Goal: Book appointment/travel/reservation

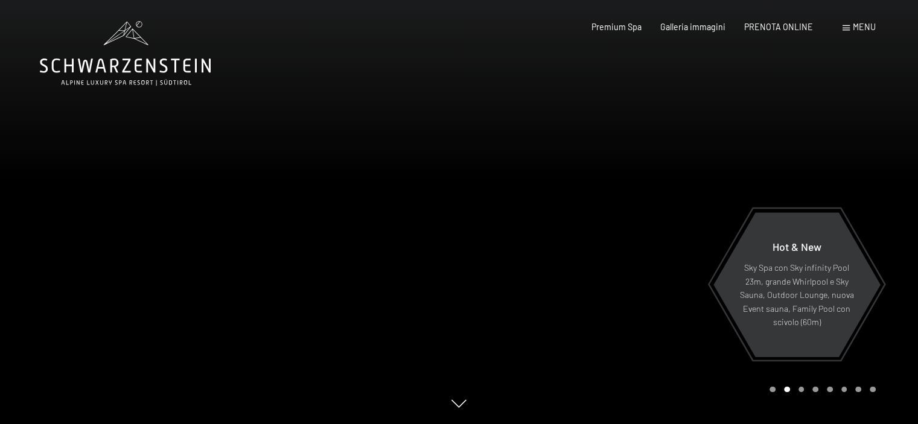
click at [865, 27] on span "Menu" at bounding box center [864, 27] width 23 height 10
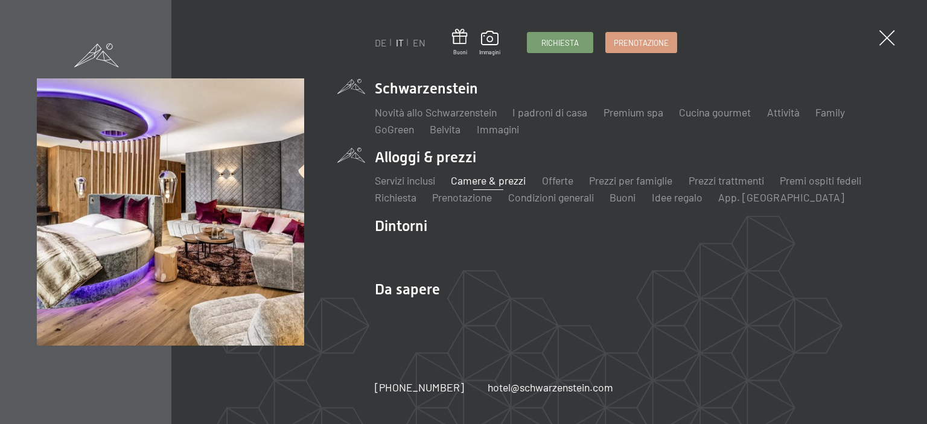
click at [497, 181] on link "Camere & prezzi" at bounding box center [488, 180] width 75 height 13
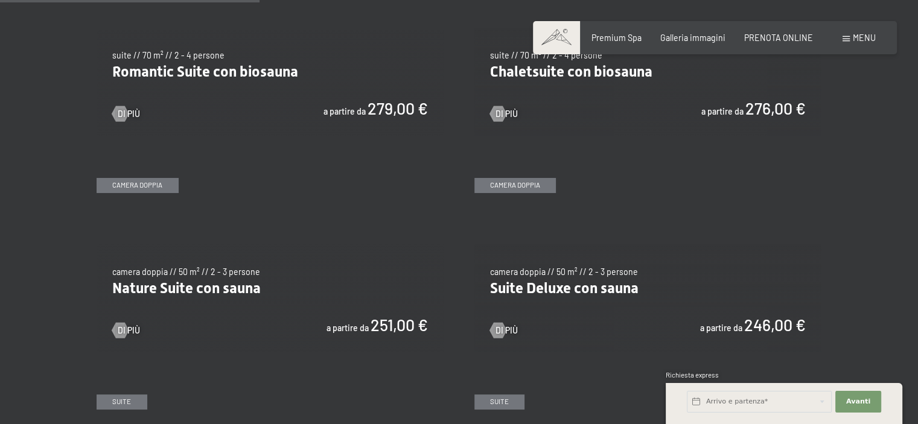
scroll to position [965, 0]
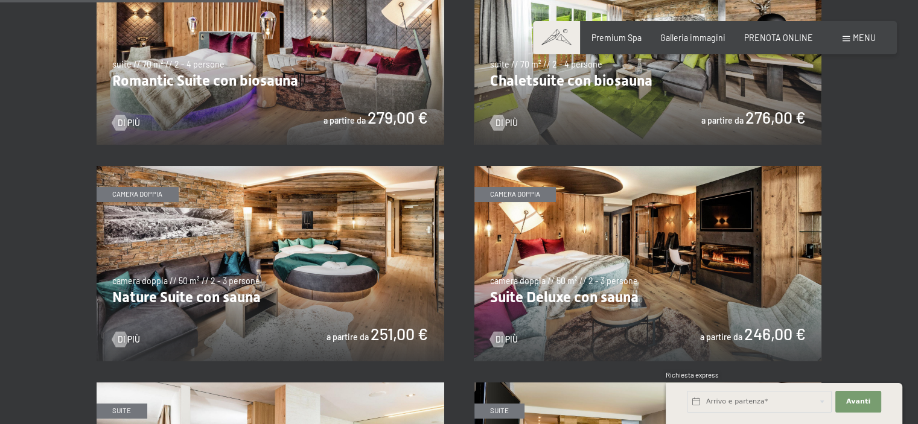
click at [710, 243] on img at bounding box center [648, 263] width 348 height 195
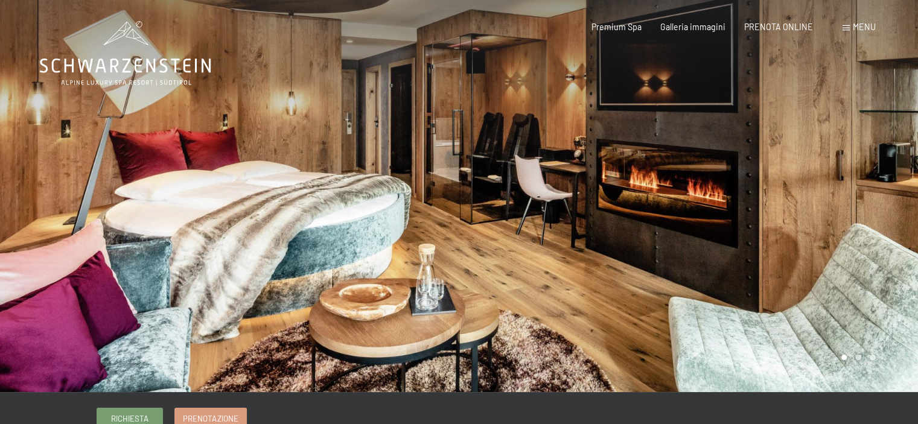
click at [841, 215] on div at bounding box center [688, 196] width 459 height 392
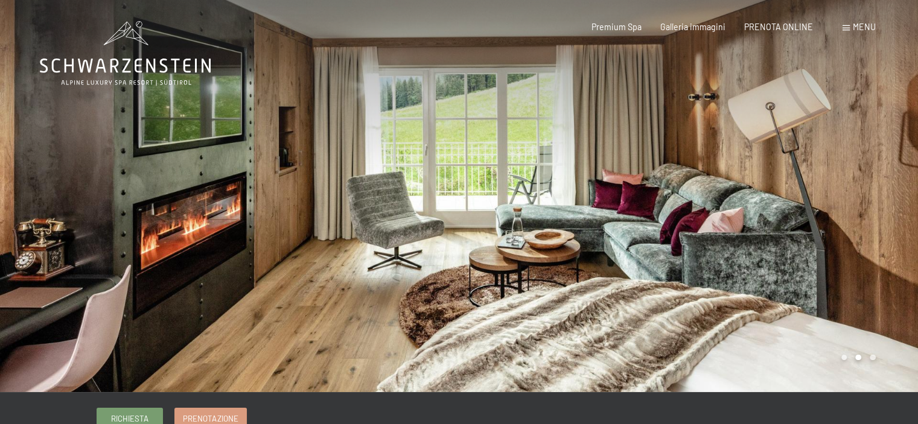
click at [841, 215] on div at bounding box center [688, 196] width 459 height 392
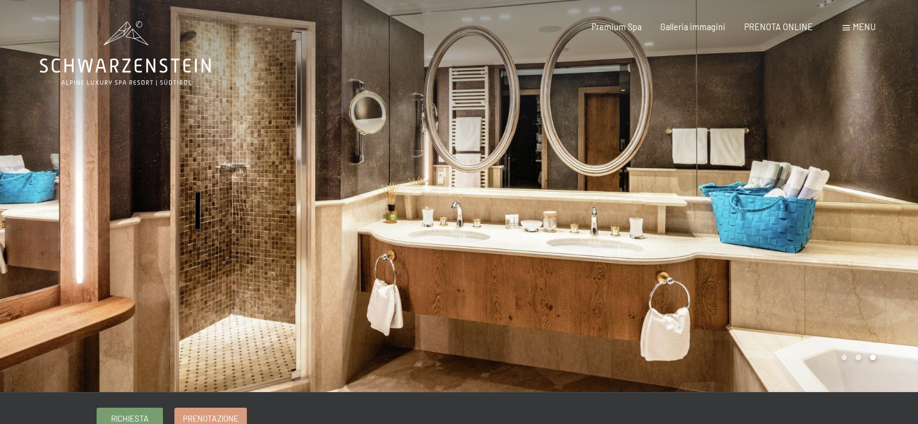
click at [841, 215] on div at bounding box center [688, 196] width 459 height 392
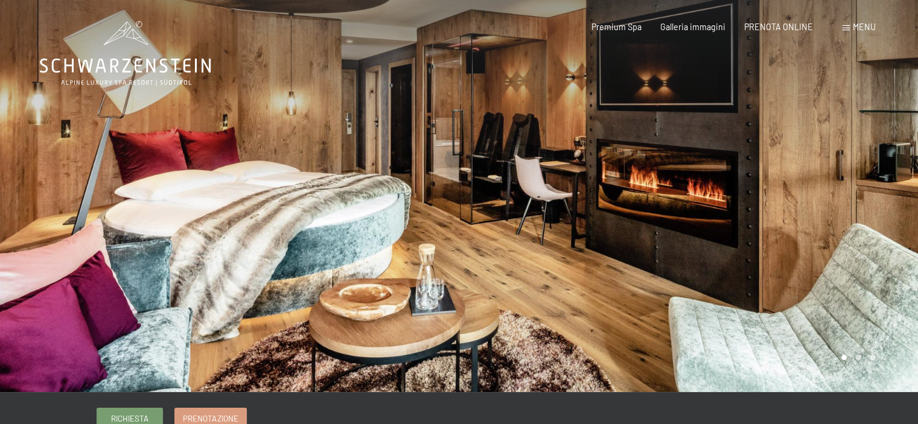
click at [841, 215] on div at bounding box center [688, 196] width 459 height 392
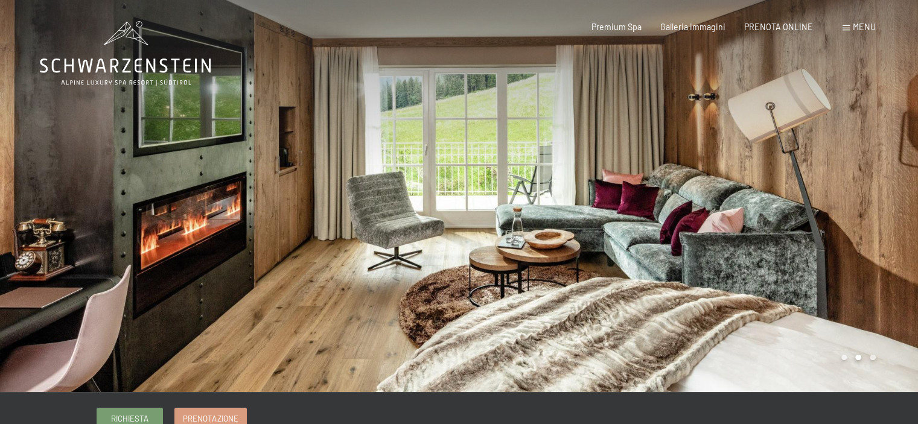
click at [841, 215] on div at bounding box center [688, 196] width 459 height 392
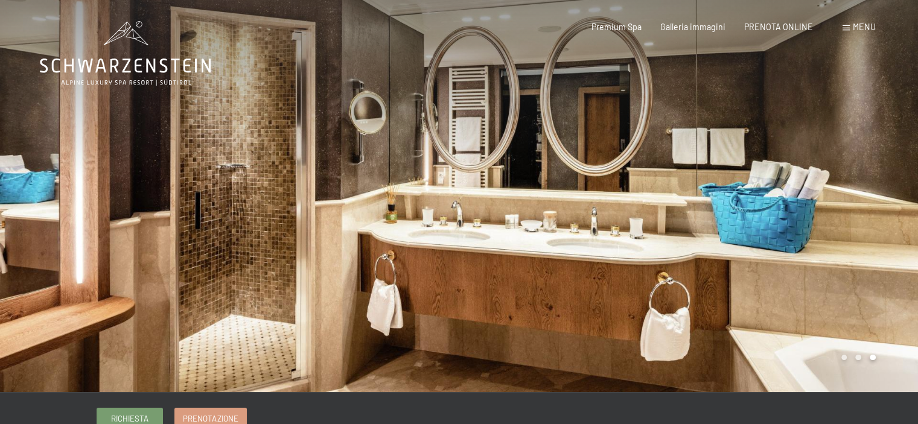
click at [841, 215] on div at bounding box center [688, 196] width 459 height 392
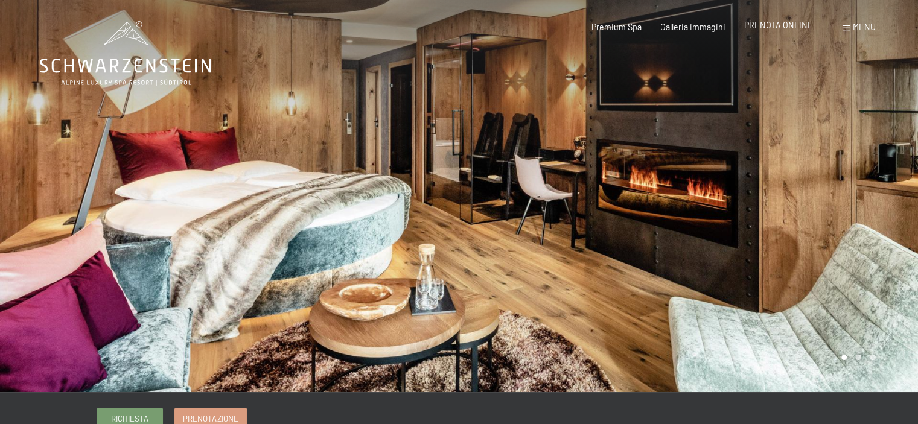
click at [778, 29] on span "PRENOTA ONLINE" at bounding box center [778, 25] width 69 height 10
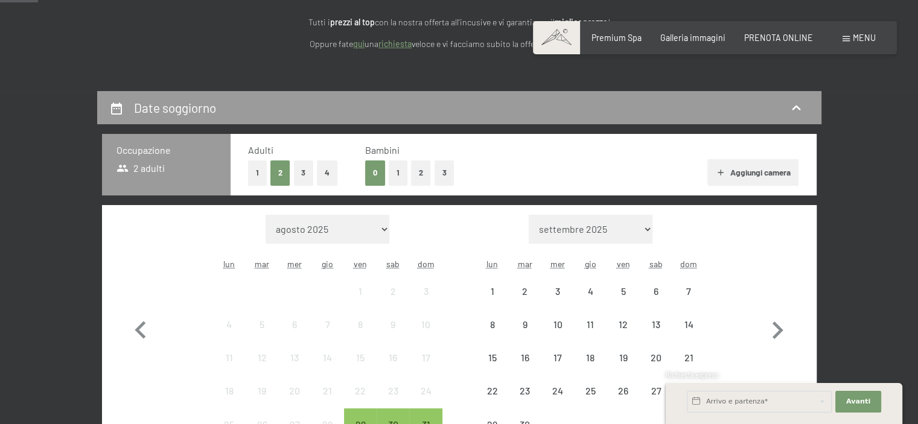
scroll to position [181, 0]
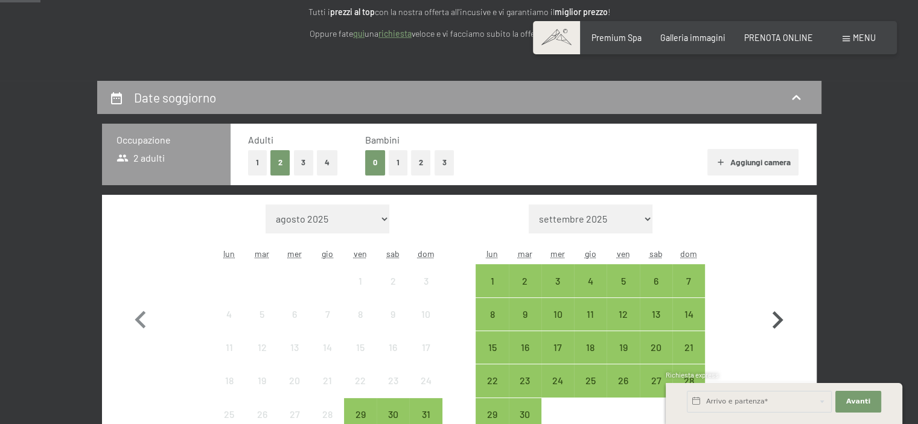
click at [772, 313] on icon "button" at bounding box center [777, 319] width 11 height 17
select select "2025-09-01"
select select "2025-10-01"
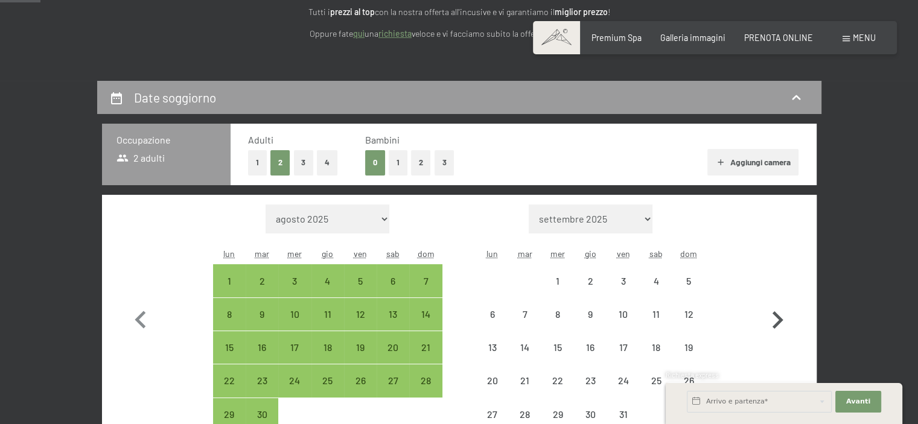
click at [772, 313] on icon "button" at bounding box center [777, 319] width 11 height 17
select select "2025-10-01"
select select "2025-11-01"
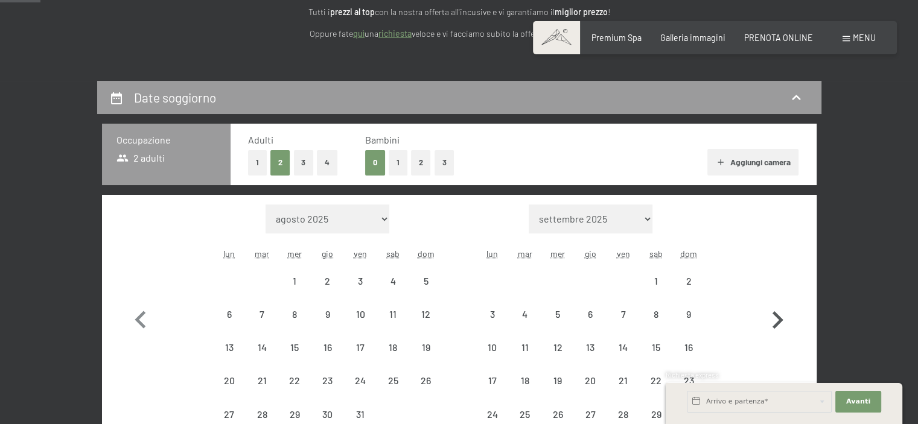
click at [772, 313] on icon "button" at bounding box center [777, 319] width 11 height 17
select select "2025-11-01"
select select "2025-12-01"
click at [772, 313] on icon "button" at bounding box center [777, 319] width 11 height 17
select select "2025-12-01"
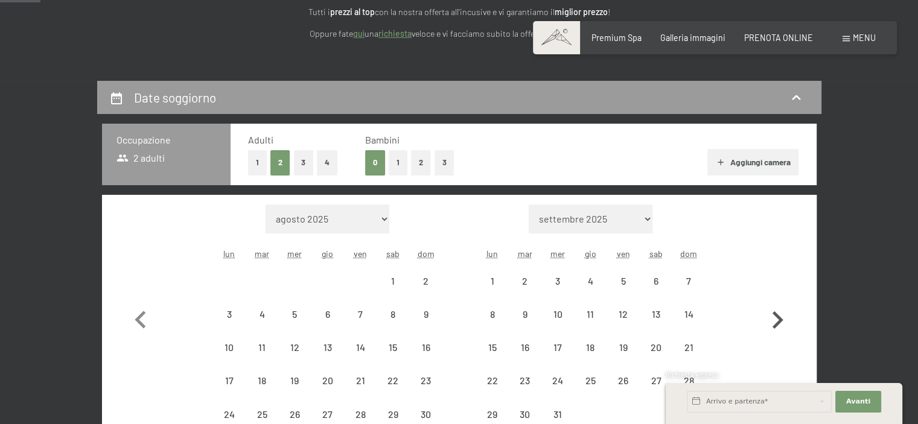
select select "2026-01-01"
select select "2025-12-01"
select select "2026-01-01"
select select "2025-12-01"
select select "2026-01-01"
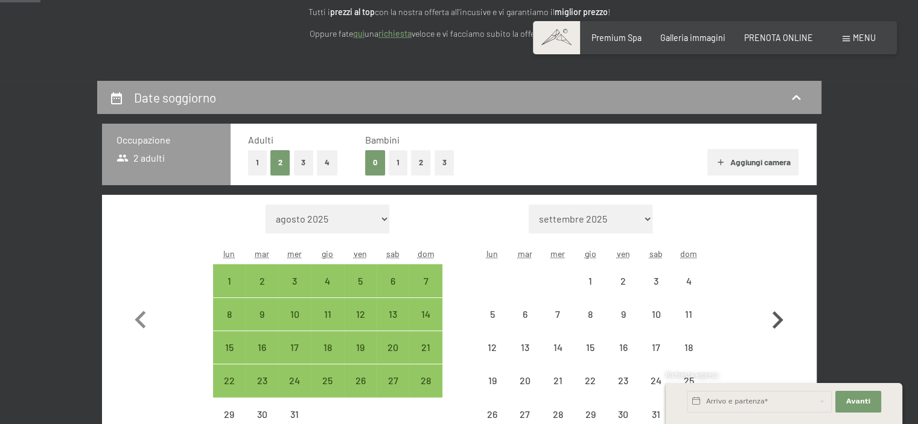
select select "2025-12-01"
select select "2026-01-01"
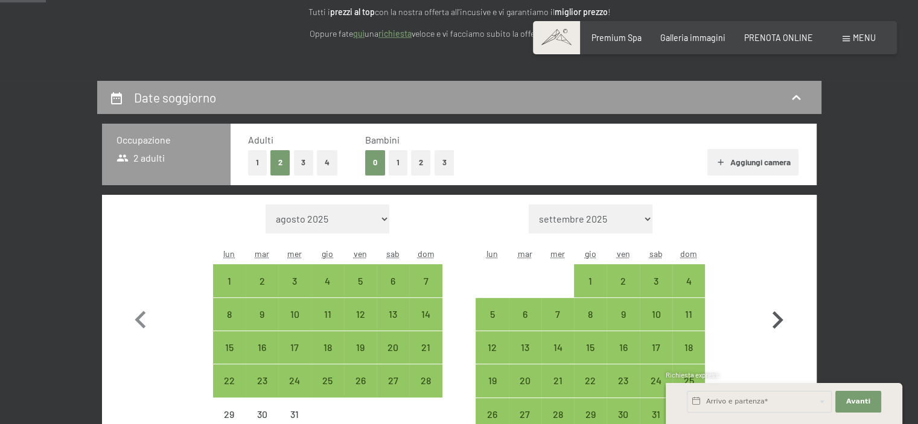
scroll to position [241, 0]
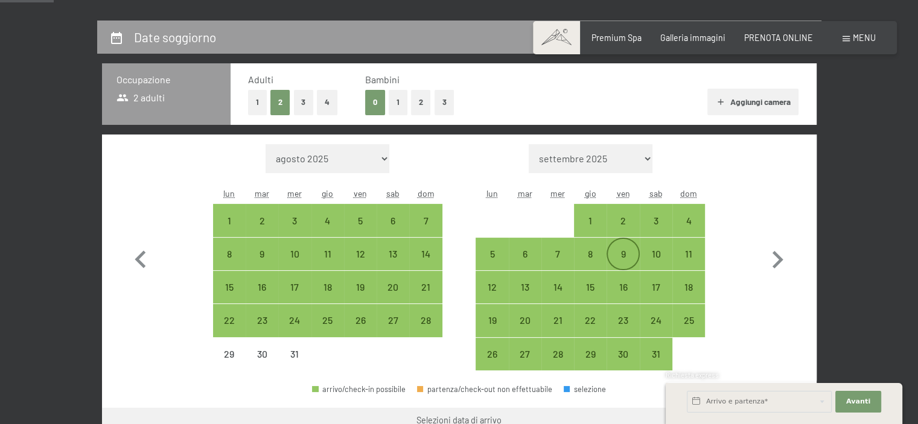
click at [615, 247] on div "9" at bounding box center [623, 254] width 30 height 30
select select "2025-12-01"
select select "2026-01-01"
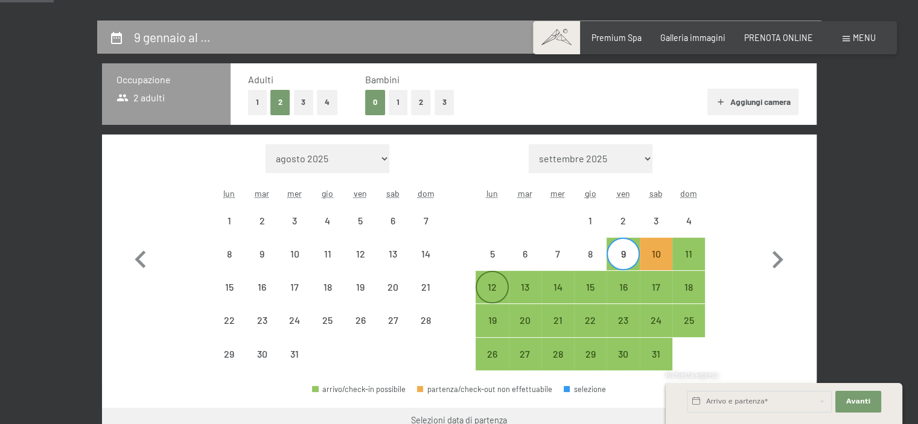
click at [481, 290] on div "12" at bounding box center [492, 297] width 30 height 30
select select "2025-12-01"
select select "2026-01-01"
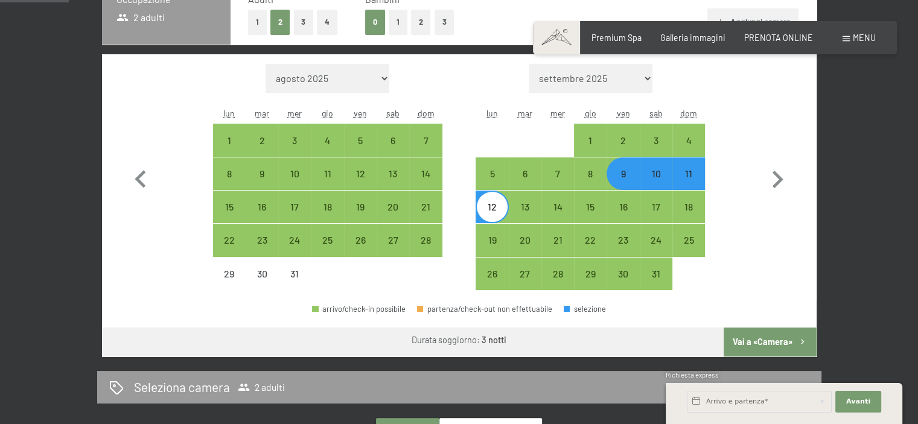
scroll to position [362, 0]
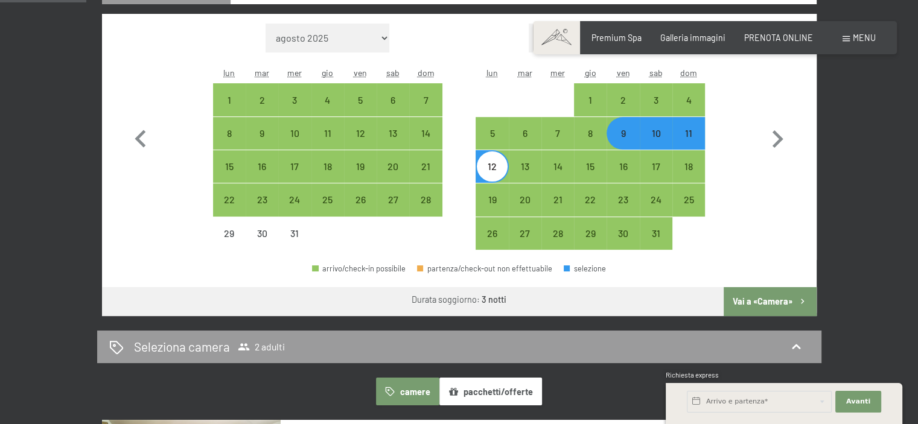
click at [753, 305] on button "Vai a «Camera»" at bounding box center [769, 301] width 92 height 29
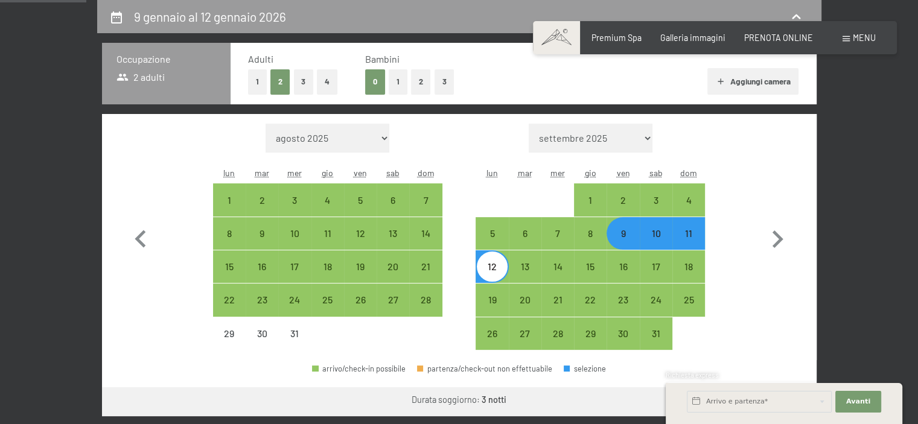
select select "2025-12-01"
select select "2026-01-01"
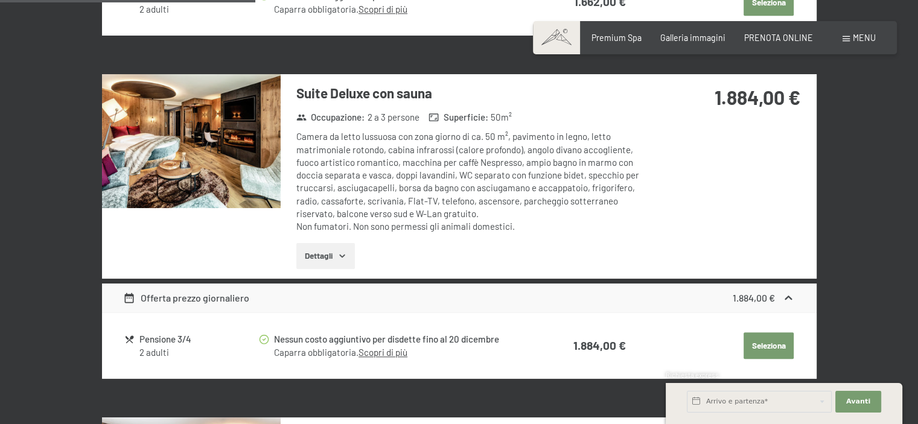
scroll to position [926, 0]
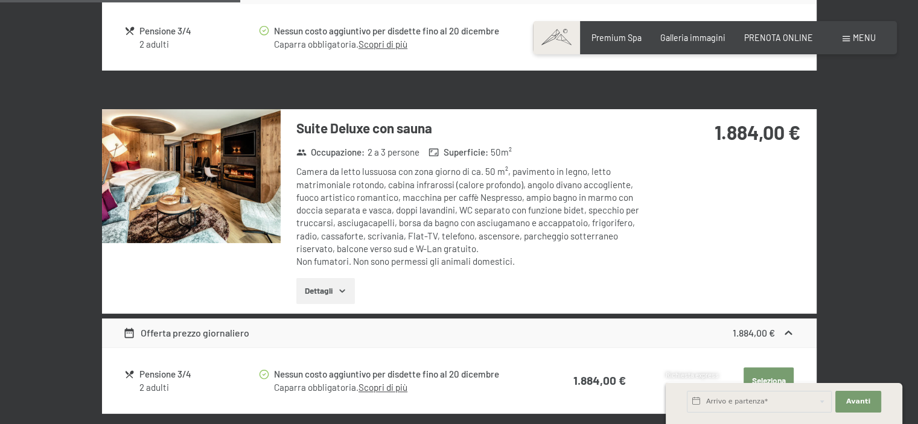
click at [184, 186] on img at bounding box center [191, 176] width 179 height 134
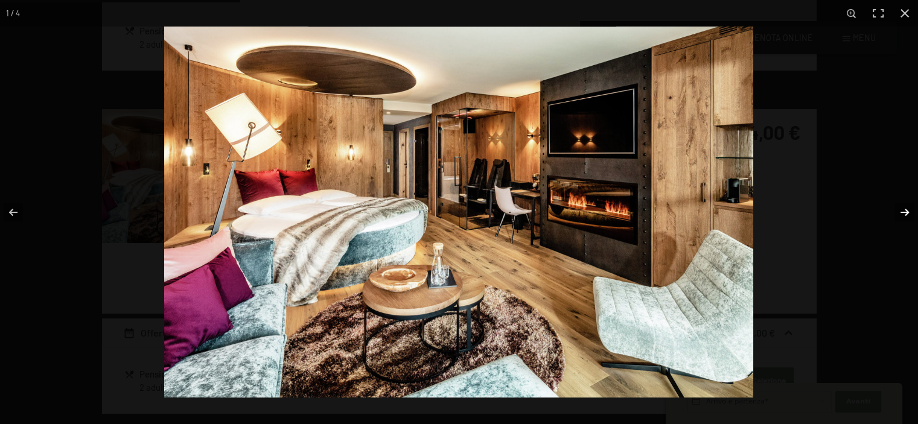
click at [906, 214] on button "button" at bounding box center [896, 212] width 42 height 60
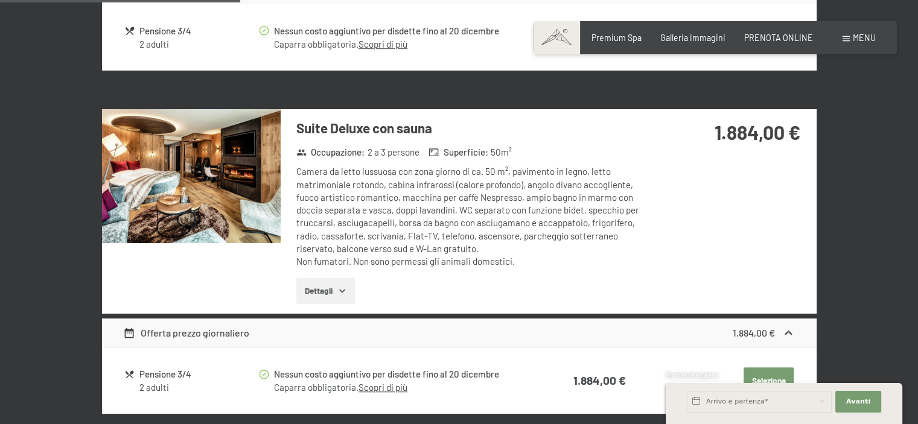
click at [0, 0] on button "button" at bounding box center [0, 0] width 0 height 0
click at [322, 294] on button "Dettagli" at bounding box center [325, 291] width 59 height 27
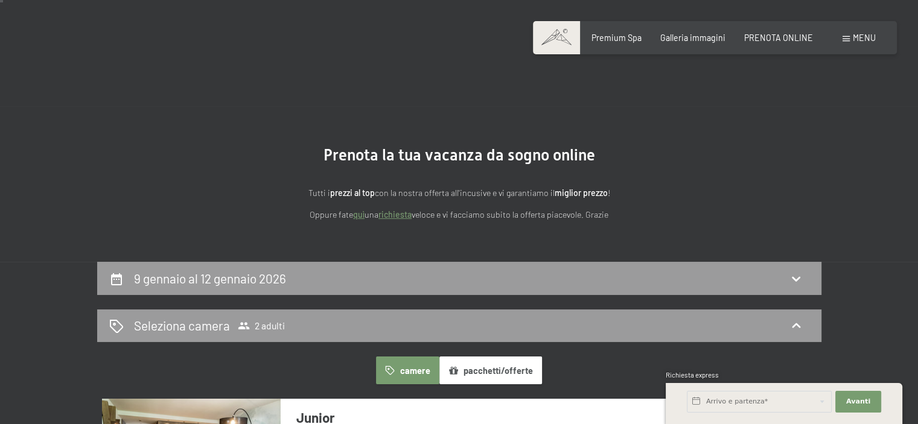
scroll to position [241, 0]
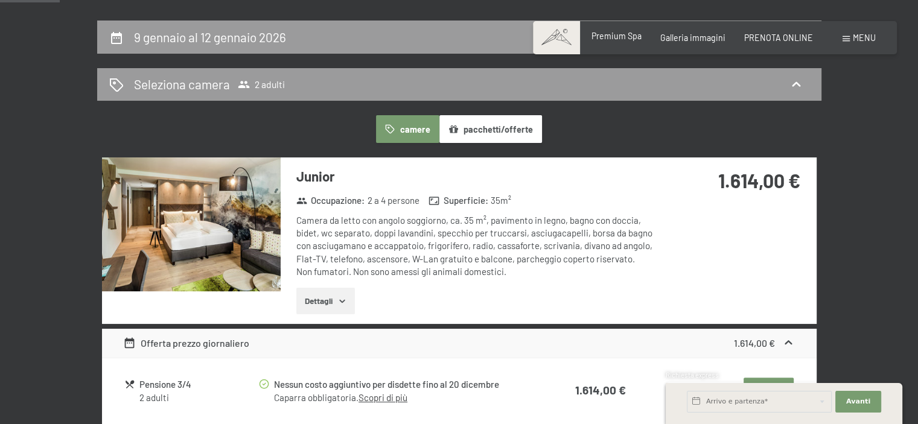
click at [627, 40] on span "Premium Spa" at bounding box center [616, 36] width 50 height 10
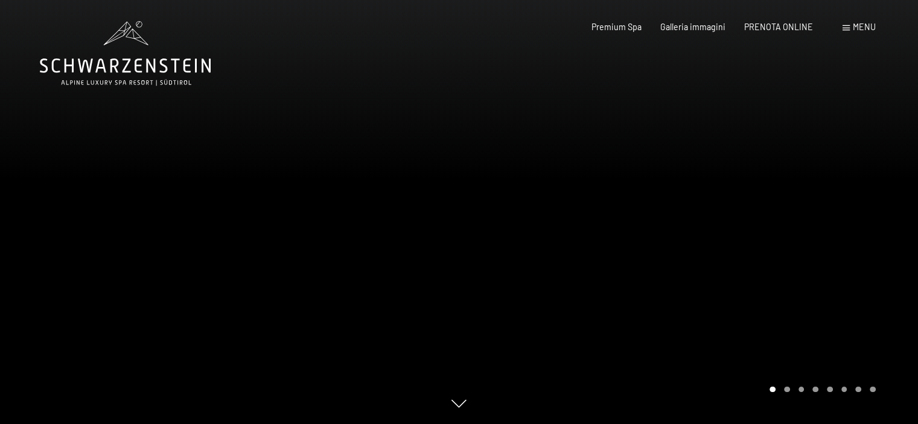
click at [682, 258] on div at bounding box center [688, 212] width 459 height 424
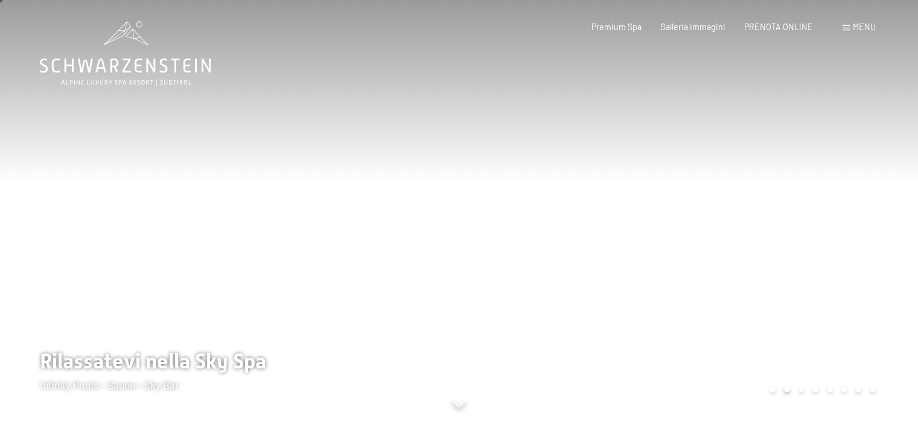
scroll to position [60, 0]
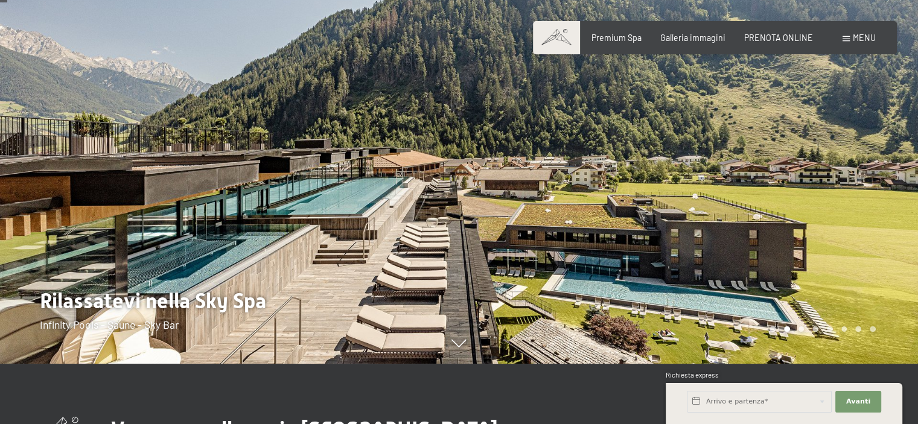
click at [713, 241] on div at bounding box center [688, 152] width 459 height 424
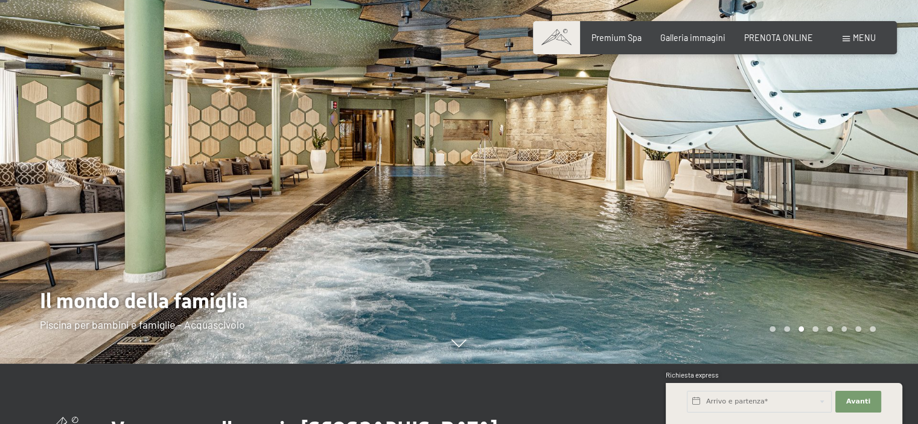
click at [713, 241] on div at bounding box center [688, 152] width 459 height 424
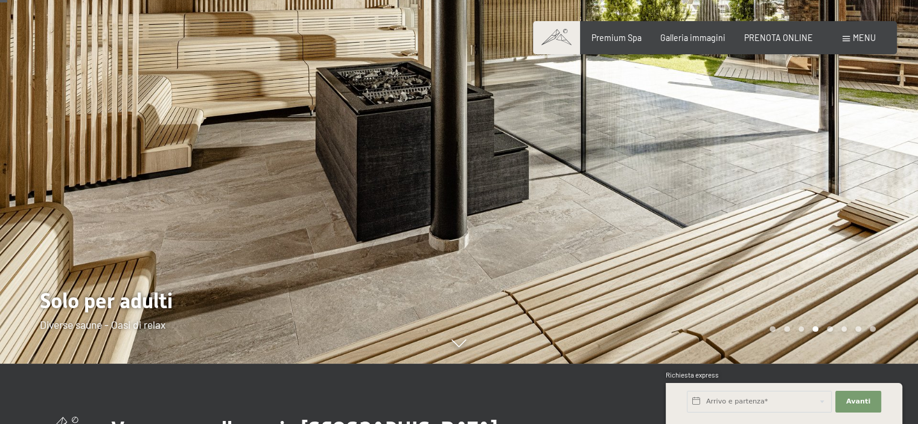
click at [713, 241] on div at bounding box center [688, 152] width 459 height 424
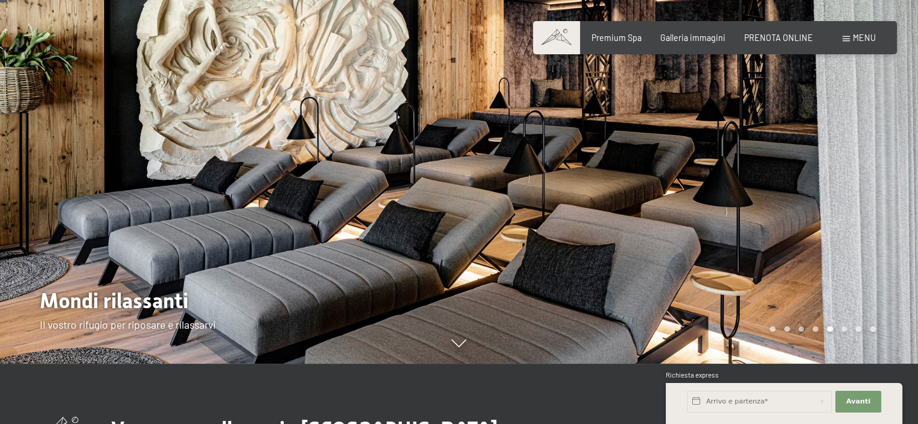
click at [713, 241] on div at bounding box center [688, 152] width 459 height 424
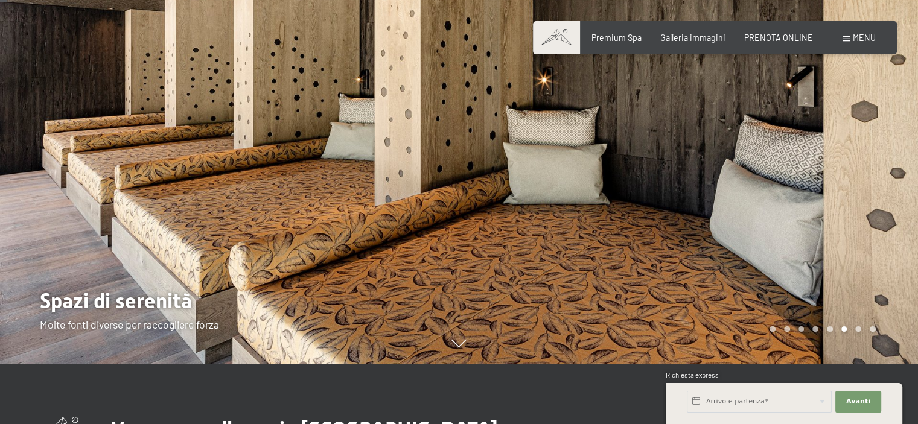
click at [713, 241] on div at bounding box center [688, 152] width 459 height 424
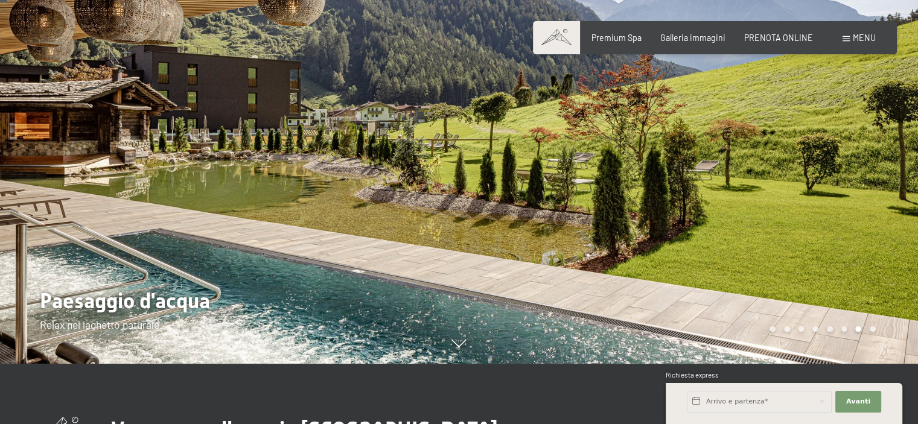
click at [713, 241] on div at bounding box center [688, 152] width 459 height 424
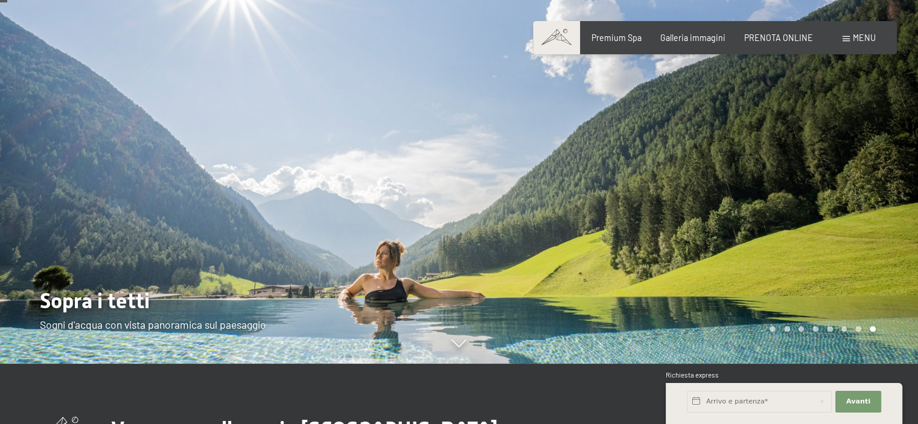
click at [713, 241] on div at bounding box center [688, 152] width 459 height 424
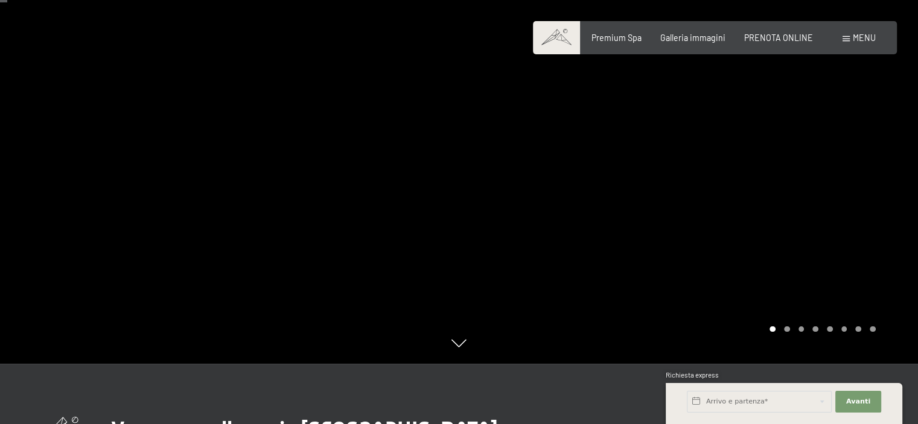
click at [713, 241] on div at bounding box center [688, 152] width 459 height 424
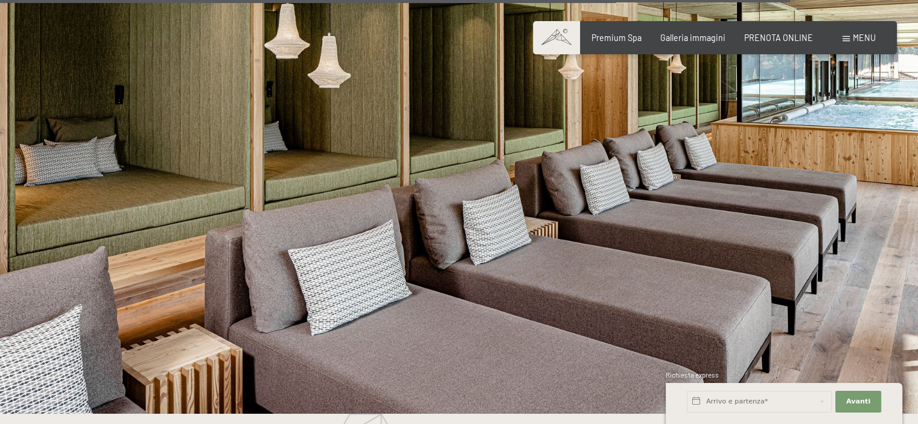
scroll to position [5587, 0]
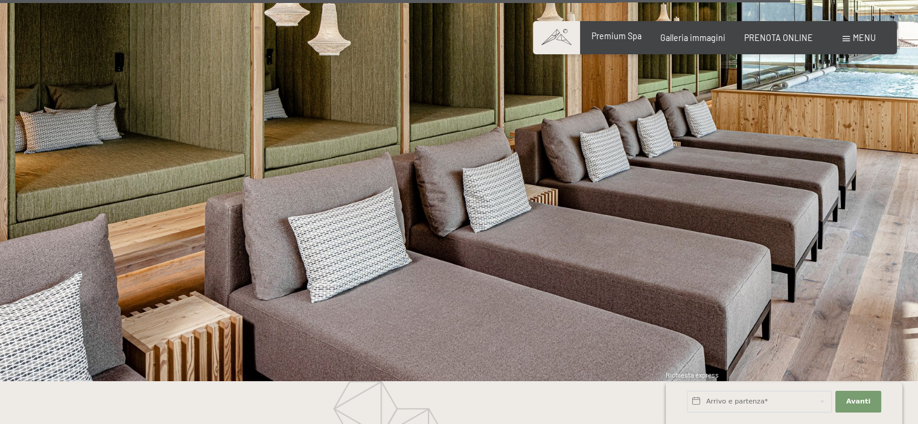
click at [611, 34] on span "Premium Spa" at bounding box center [616, 36] width 50 height 10
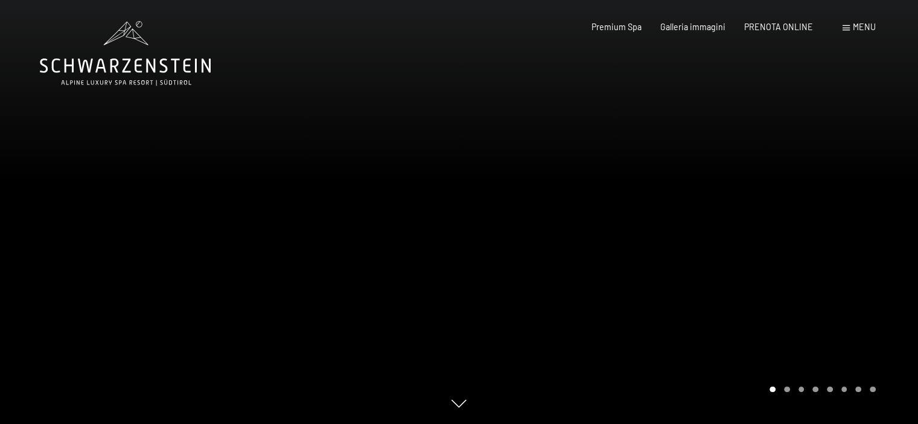
click at [866, 30] on span "Menu" at bounding box center [864, 27] width 23 height 10
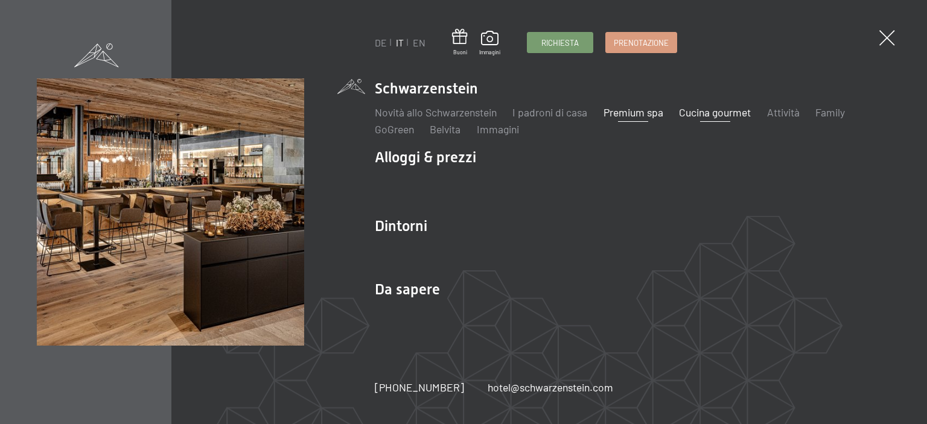
click at [732, 113] on link "Cucina gourmet" at bounding box center [715, 112] width 72 height 13
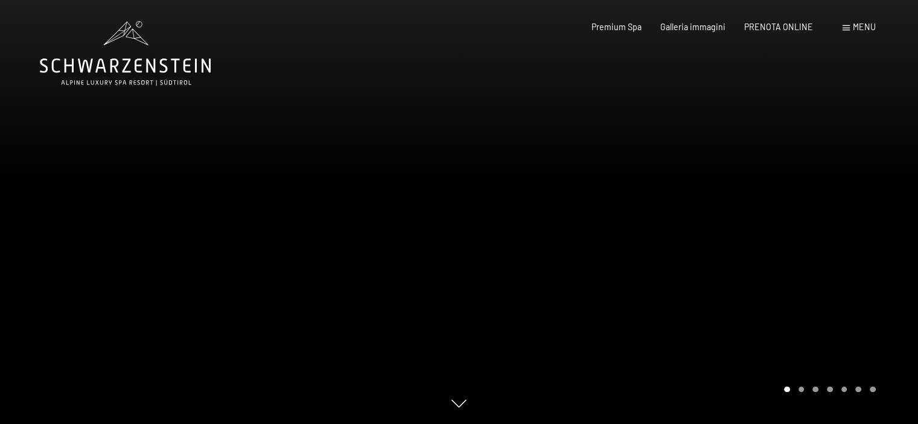
click at [748, 203] on div at bounding box center [688, 212] width 459 height 424
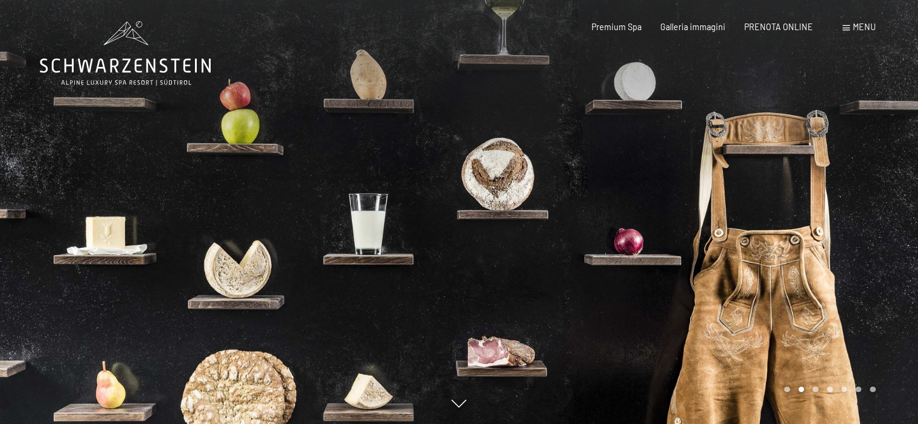
click at [748, 203] on div at bounding box center [688, 212] width 459 height 424
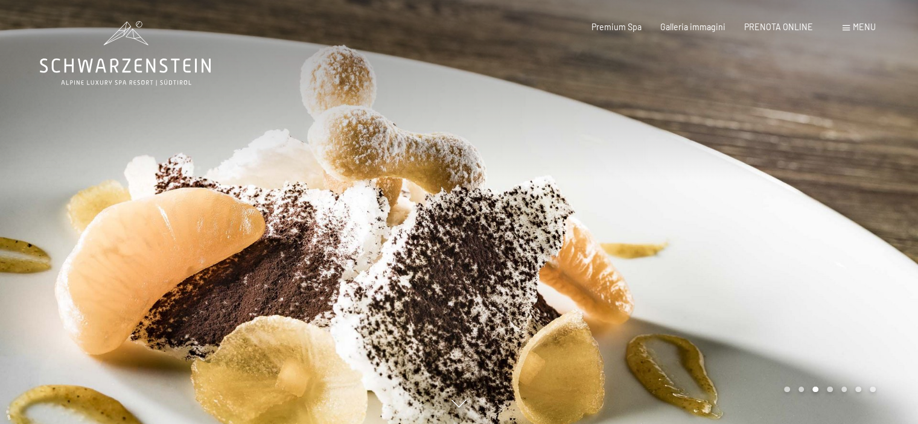
click at [748, 203] on div at bounding box center [688, 212] width 459 height 424
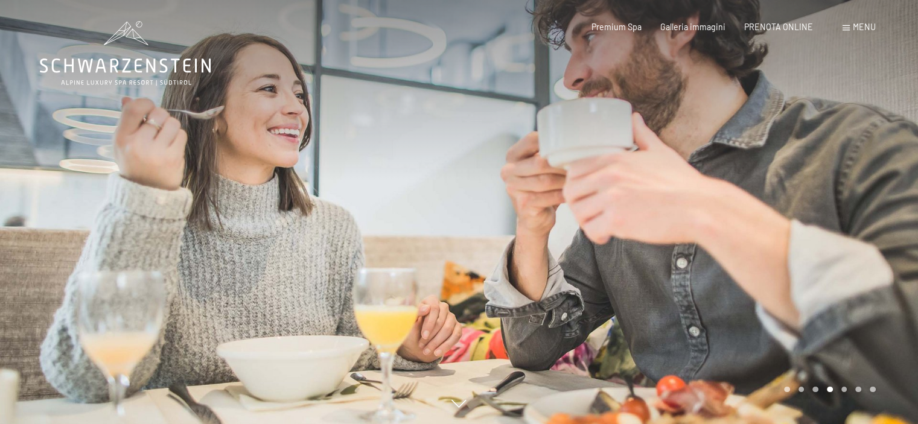
click at [748, 203] on div at bounding box center [688, 212] width 459 height 424
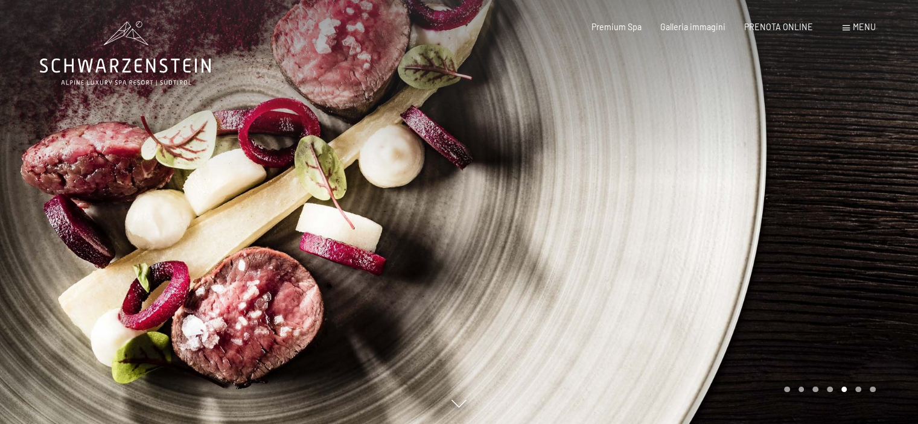
click at [748, 203] on div at bounding box center [688, 212] width 459 height 424
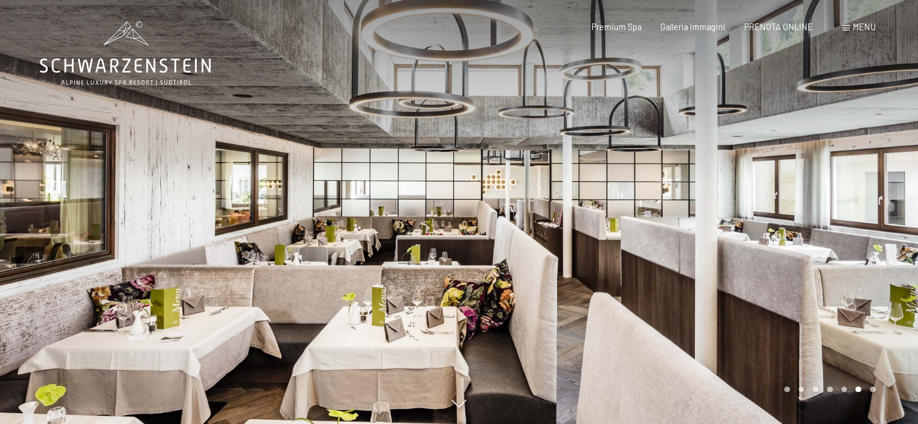
click at [748, 203] on div at bounding box center [688, 212] width 459 height 424
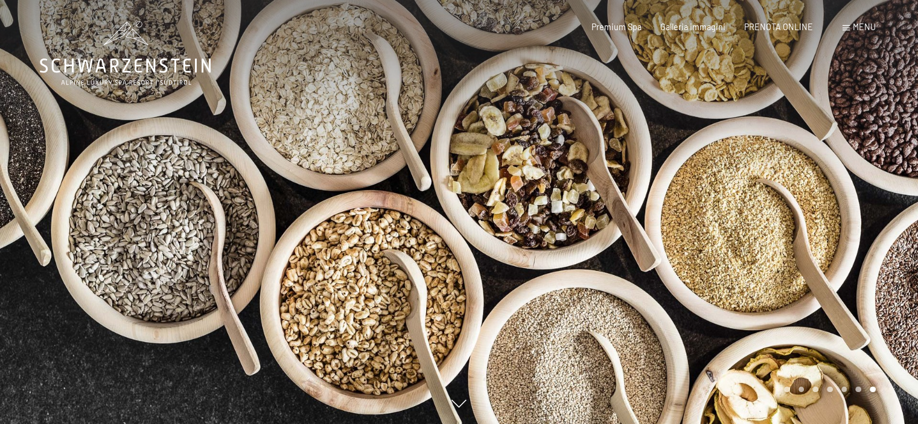
click at [748, 203] on div at bounding box center [688, 212] width 459 height 424
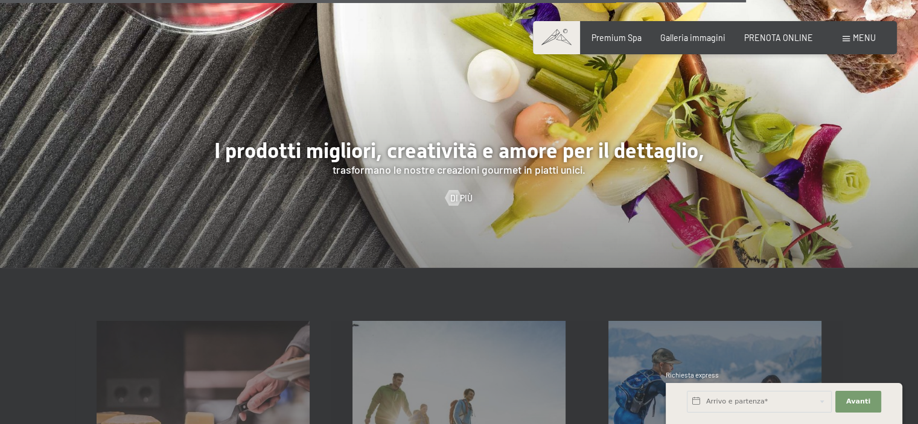
scroll to position [2655, 0]
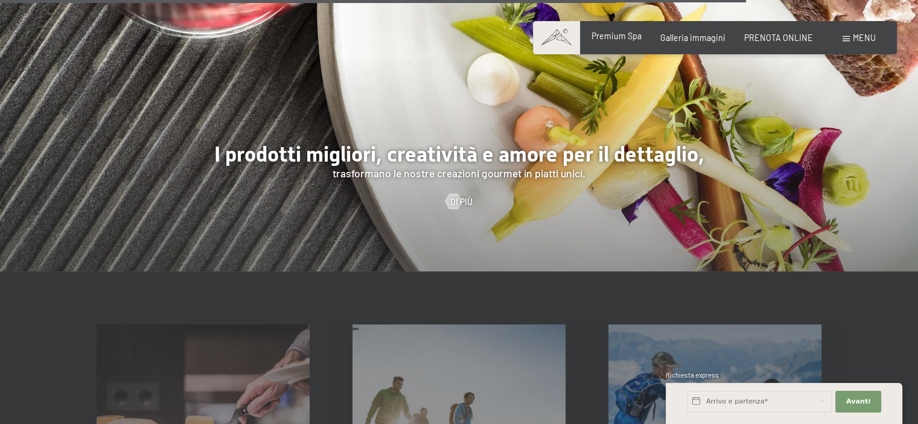
click at [617, 33] on span "Premium Spa" at bounding box center [616, 36] width 50 height 10
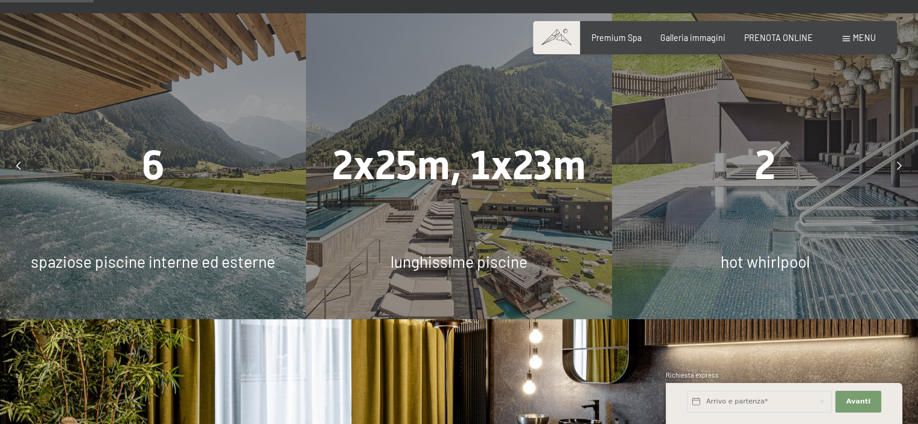
scroll to position [784, 0]
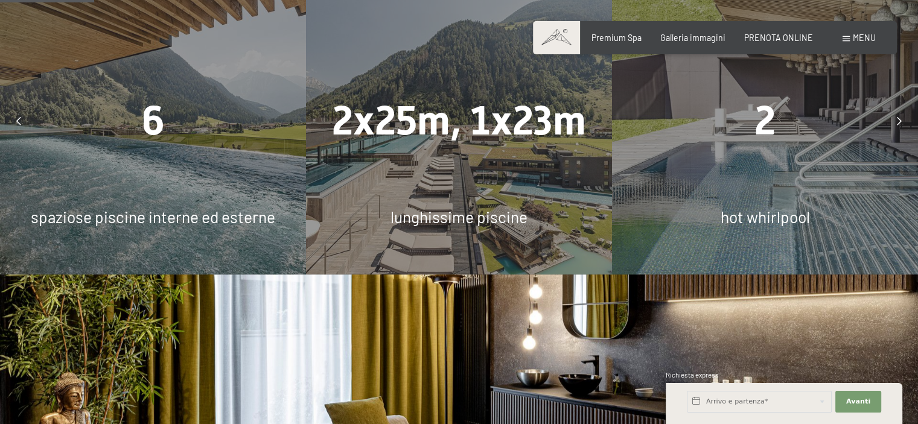
click at [763, 110] on span "2" at bounding box center [764, 120] width 21 height 47
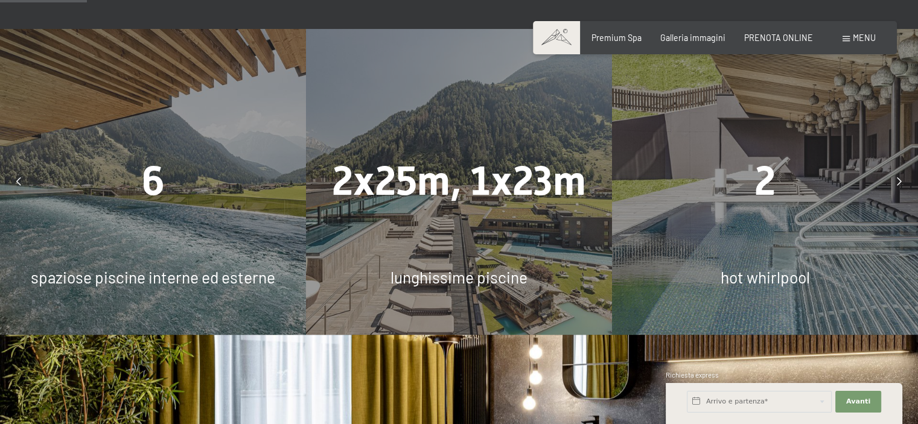
click at [904, 182] on div at bounding box center [899, 181] width 27 height 27
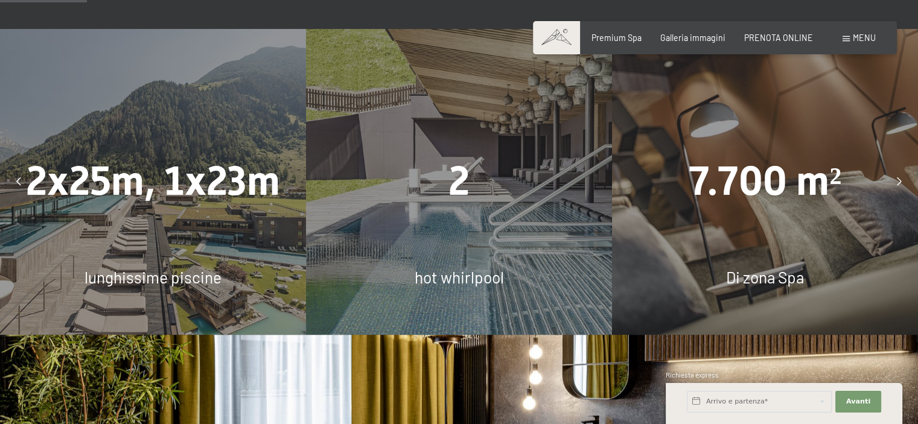
click at [904, 182] on div at bounding box center [899, 181] width 27 height 27
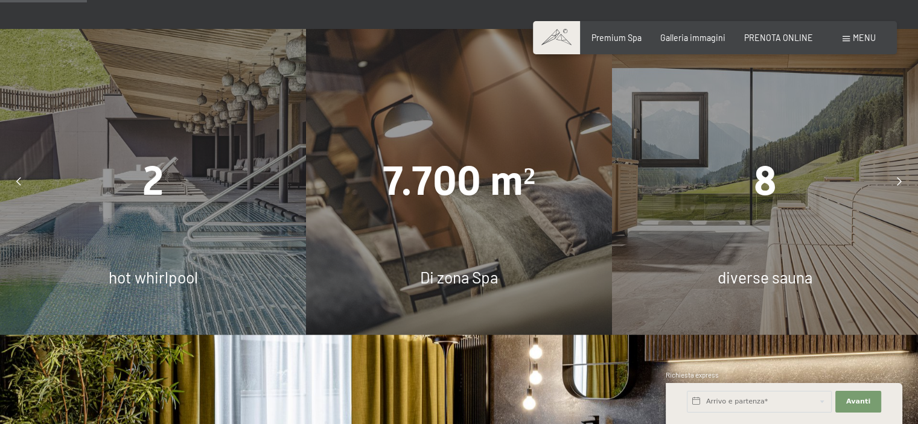
click at [454, 192] on span "7.700 m²" at bounding box center [459, 180] width 153 height 47
click at [894, 180] on div at bounding box center [899, 181] width 27 height 27
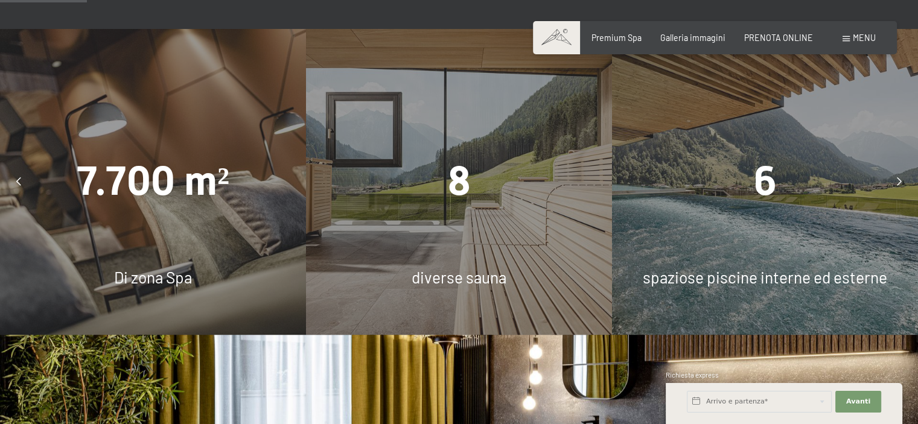
click at [894, 180] on div at bounding box center [899, 181] width 27 height 27
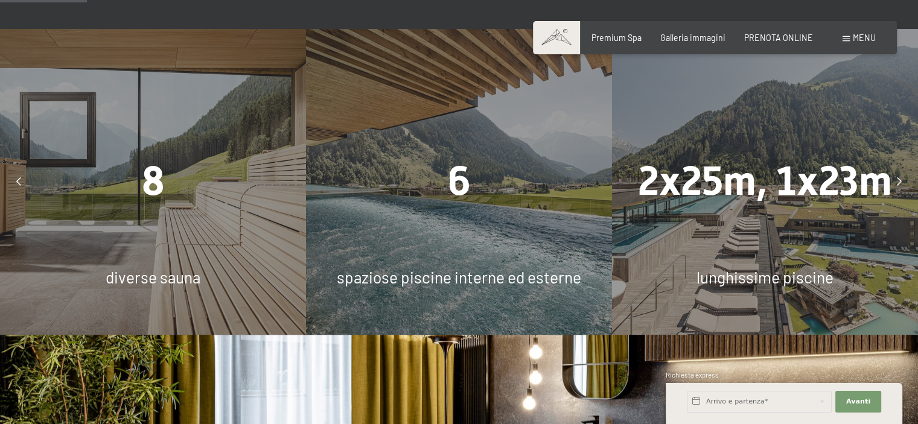
click at [457, 247] on div "6 spaziose piscine interne ed esterne" at bounding box center [459, 182] width 306 height 306
click at [892, 181] on div at bounding box center [899, 181] width 27 height 27
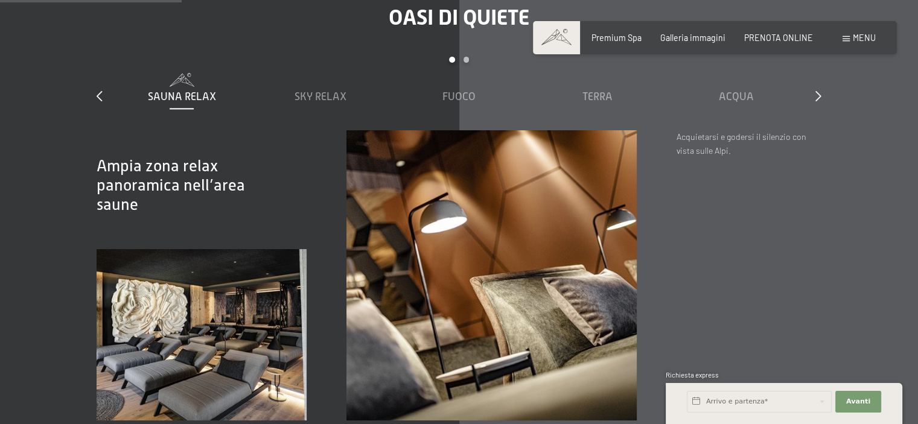
scroll to position [1508, 0]
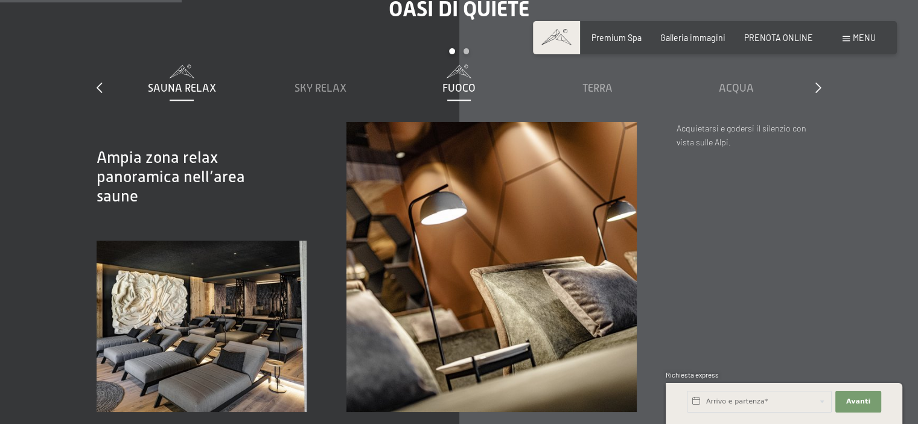
click at [467, 89] on span "Fuoco" at bounding box center [458, 88] width 33 height 12
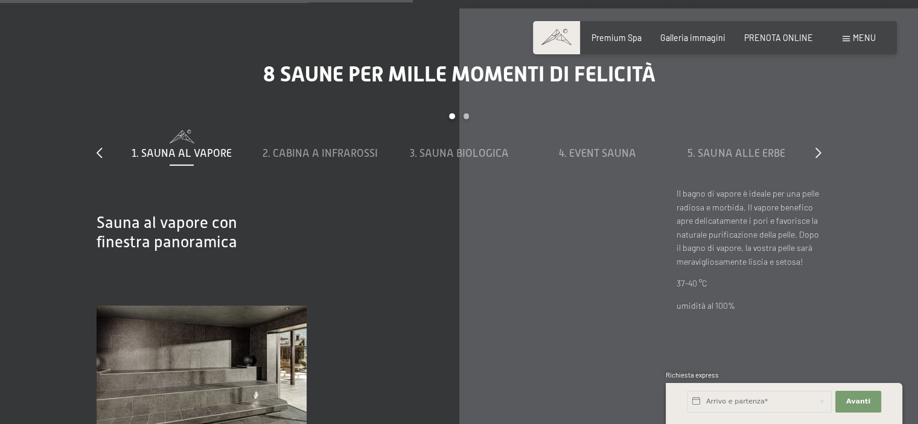
scroll to position [3439, 0]
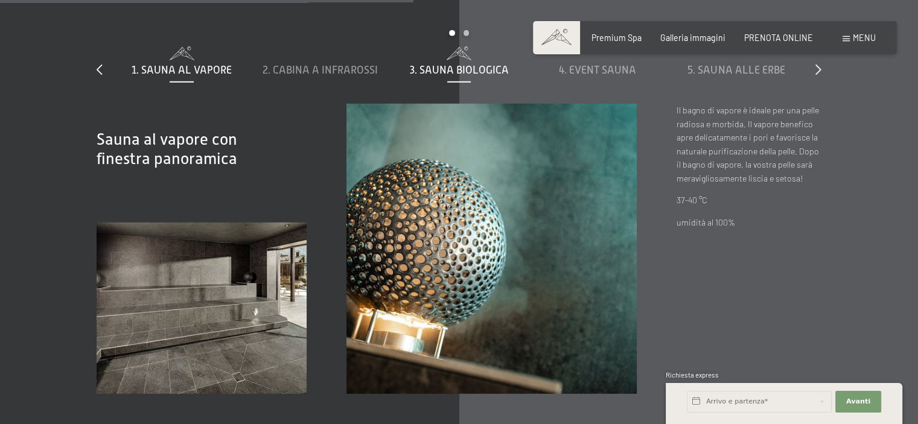
click at [455, 72] on span "3. Sauna biologica" at bounding box center [459, 70] width 99 height 12
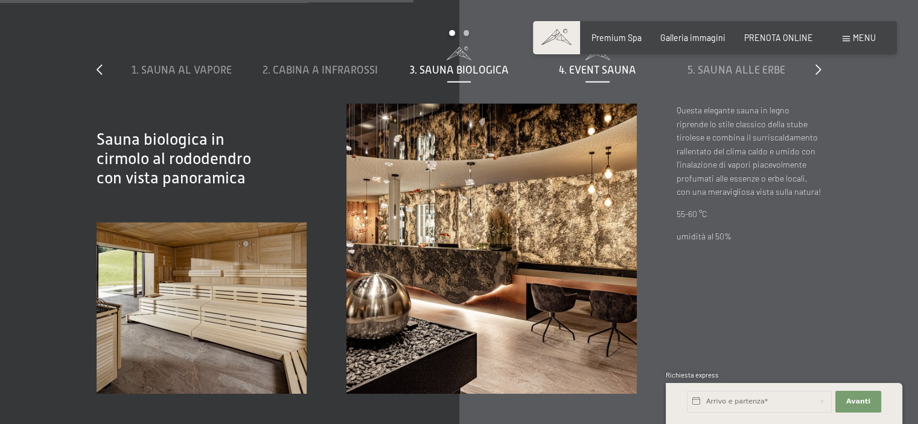
click at [600, 68] on span "4. Event Sauna" at bounding box center [597, 70] width 77 height 12
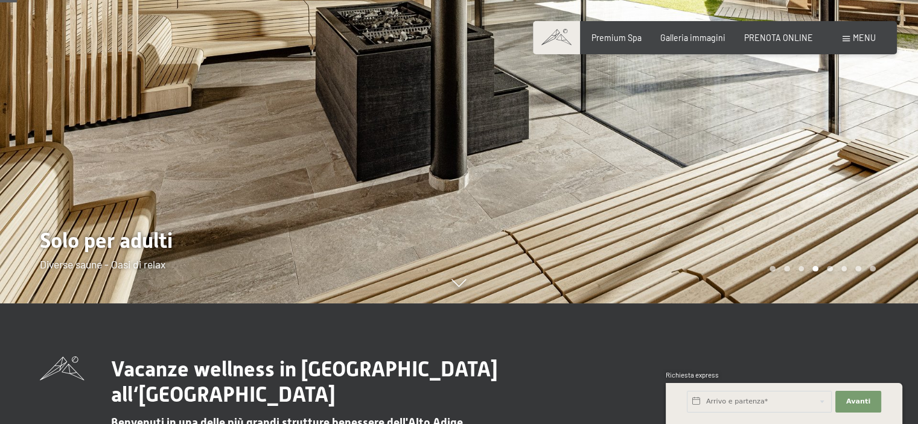
scroll to position [0, 0]
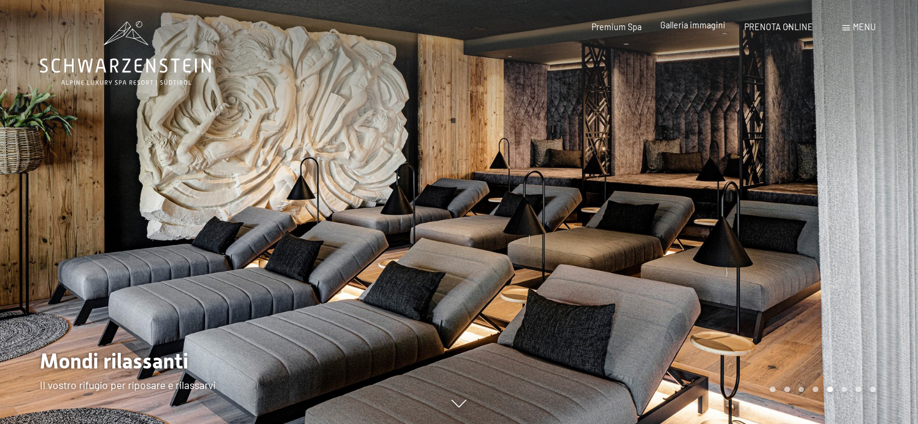
click at [690, 29] on span "Galleria immagini" at bounding box center [692, 25] width 65 height 10
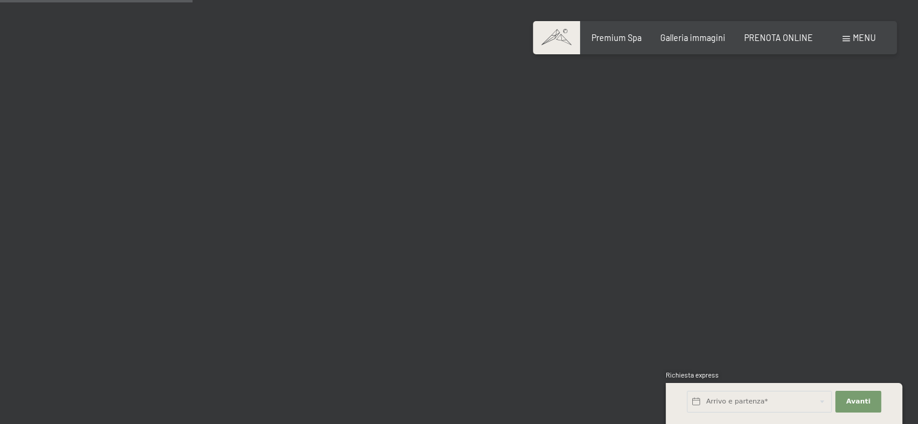
scroll to position [2896, 0]
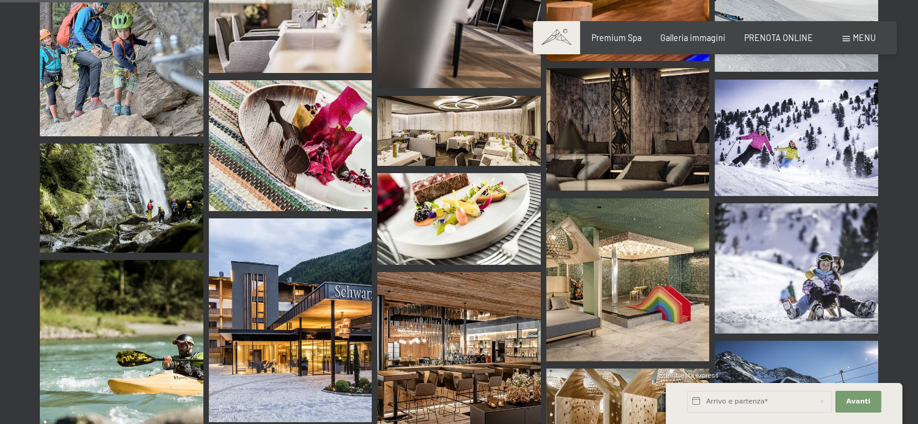
click at [309, 266] on img at bounding box center [291, 320] width 164 height 204
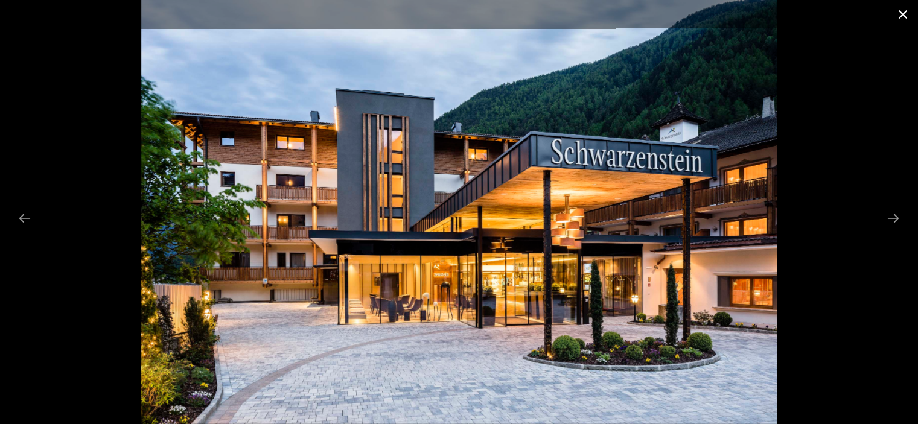
click at [907, 17] on button "Close gallery" at bounding box center [903, 14] width 30 height 28
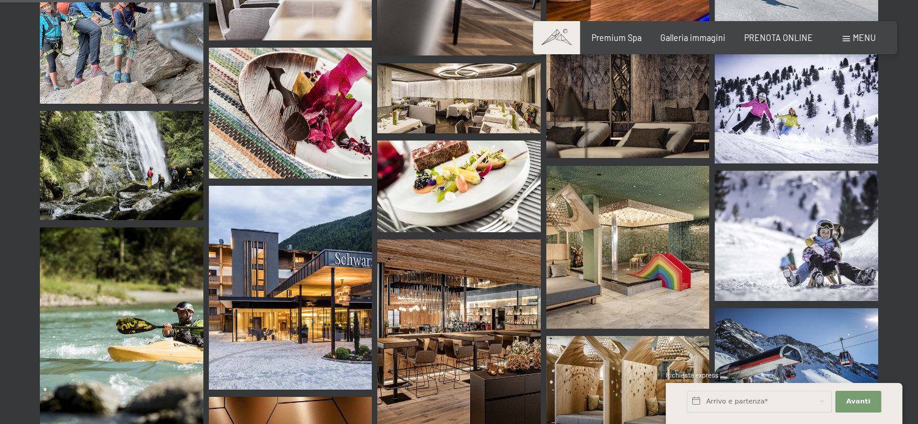
scroll to position [2991, 0]
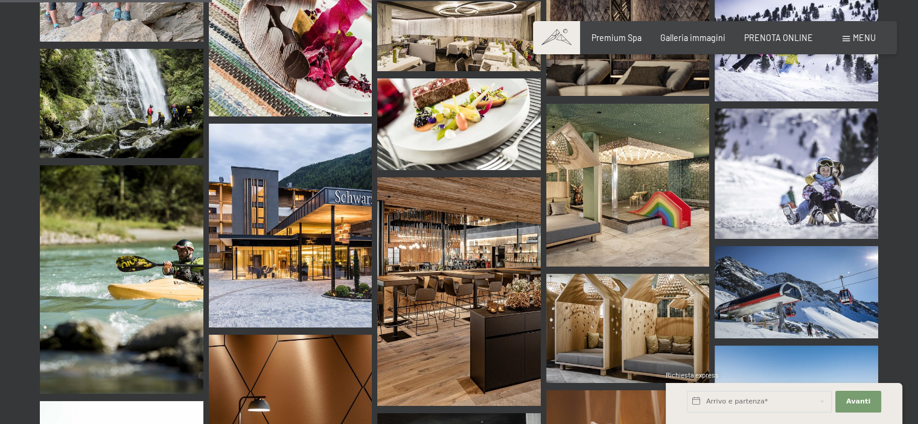
click at [484, 237] on img at bounding box center [459, 291] width 164 height 229
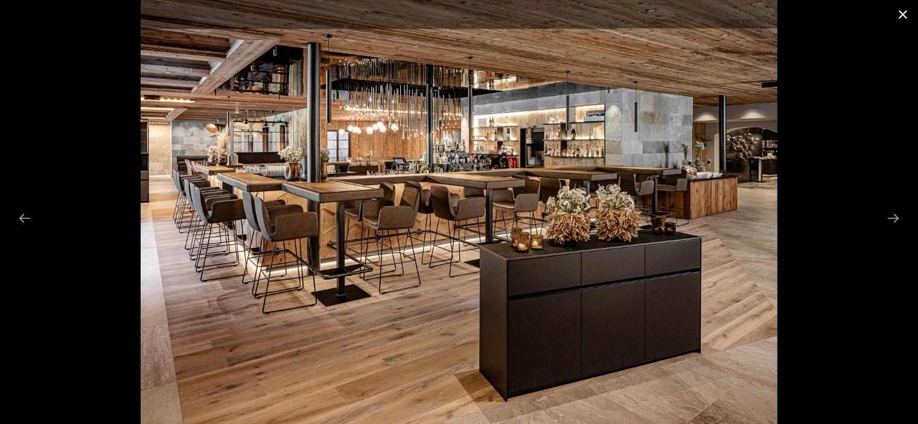
click at [901, 10] on button "Close gallery" at bounding box center [903, 14] width 30 height 28
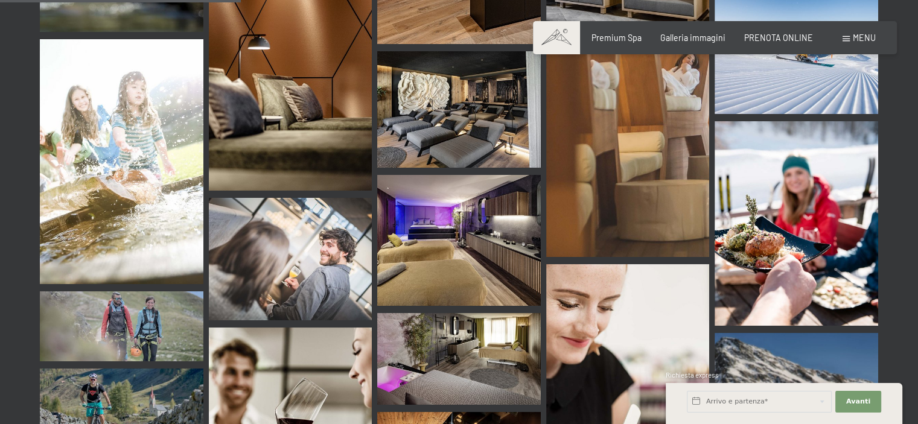
scroll to position [3413, 0]
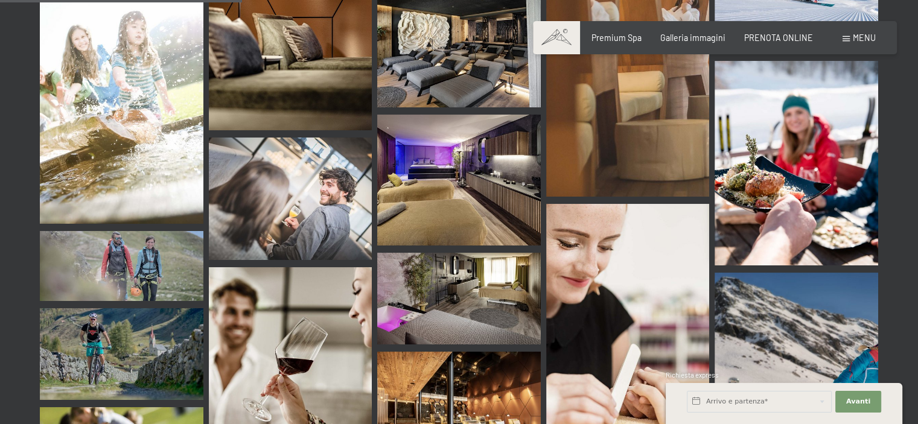
click at [474, 144] on img at bounding box center [459, 180] width 164 height 130
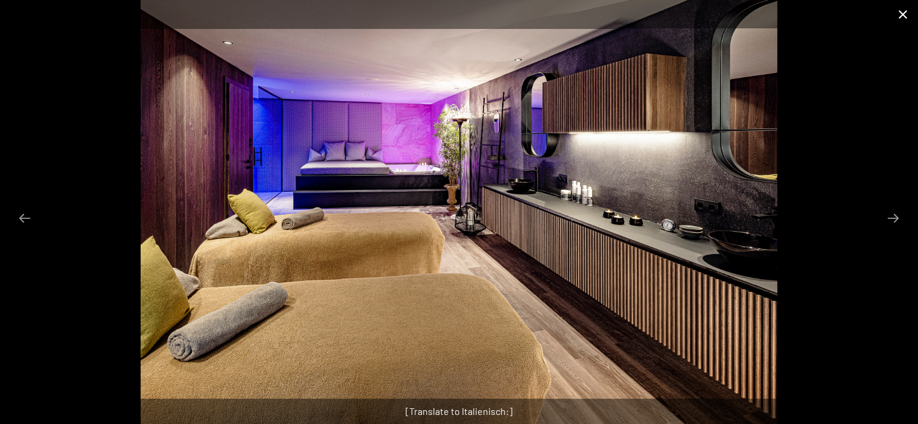
click at [907, 15] on button "Close gallery" at bounding box center [903, 14] width 30 height 28
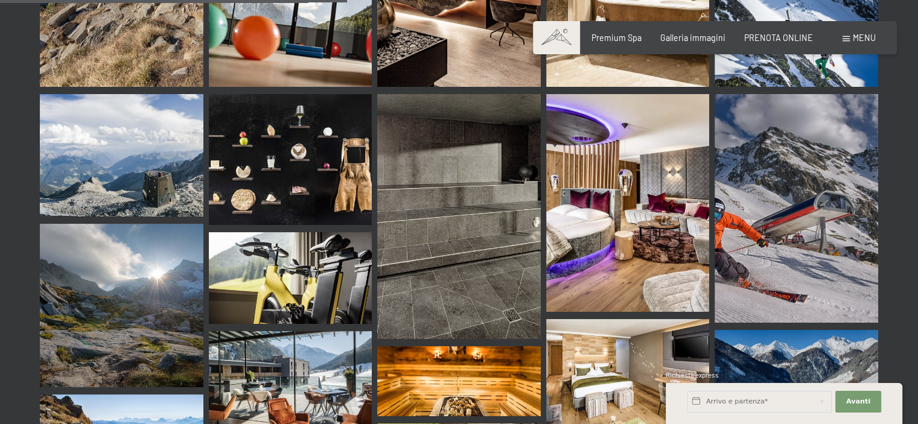
scroll to position [4982, 0]
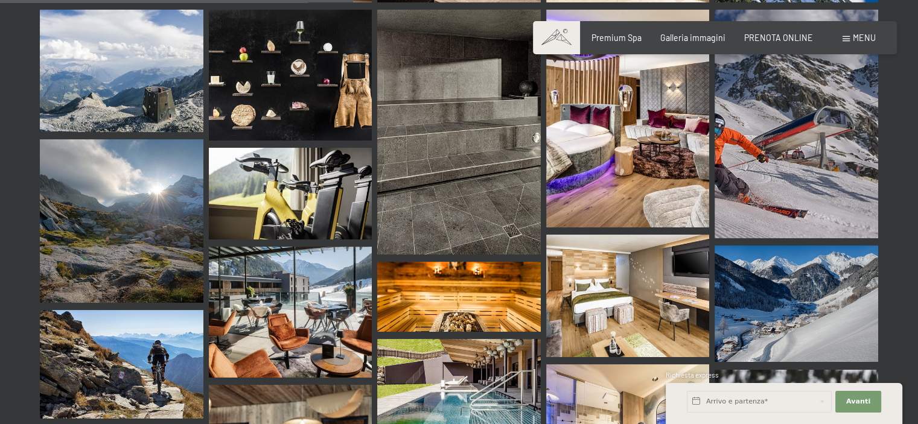
click at [650, 142] on img at bounding box center [628, 119] width 164 height 218
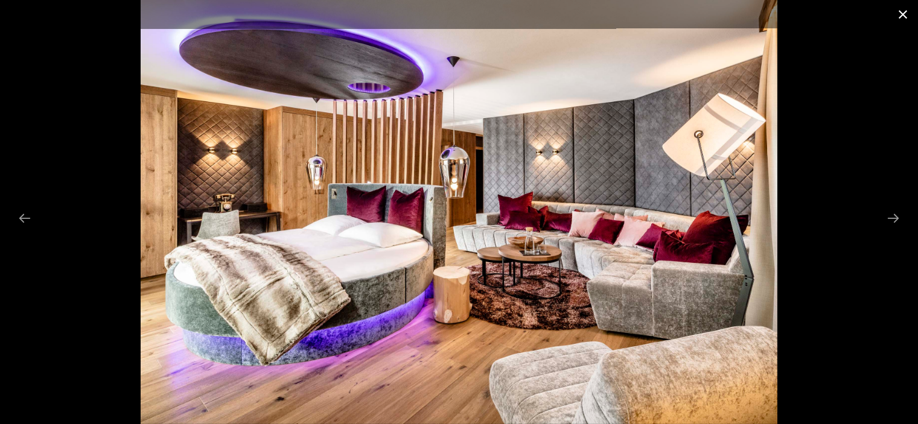
click at [903, 13] on button "Close gallery" at bounding box center [903, 14] width 30 height 28
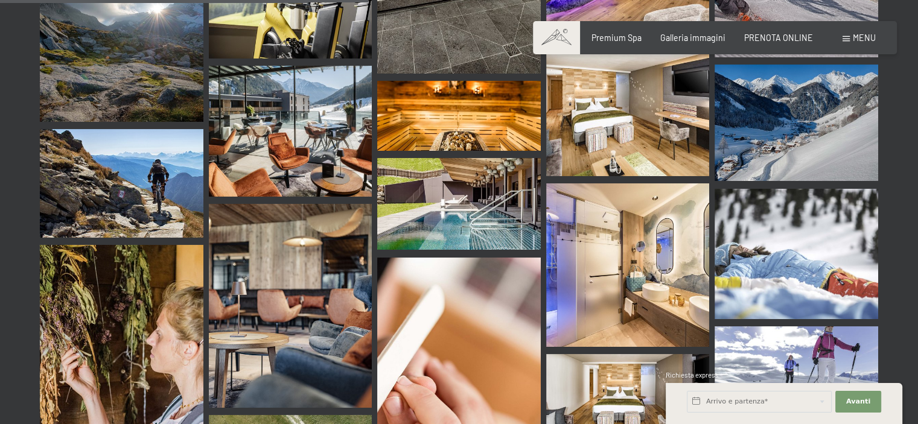
scroll to position [5284, 0]
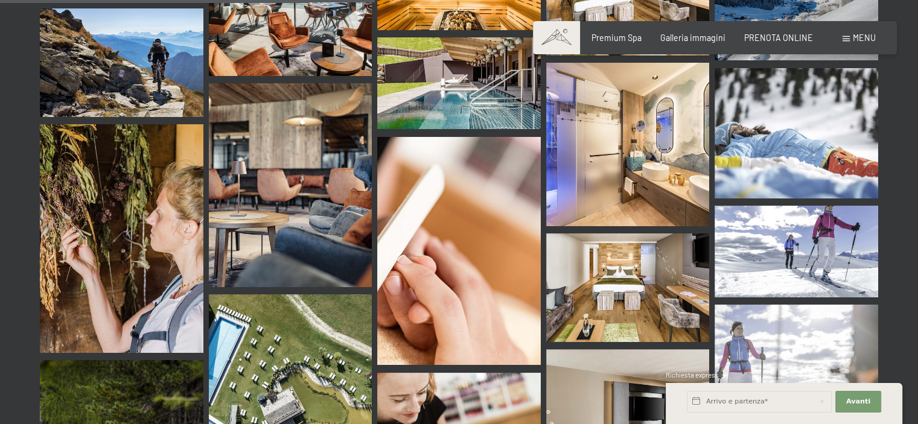
click at [614, 139] on img at bounding box center [628, 145] width 164 height 164
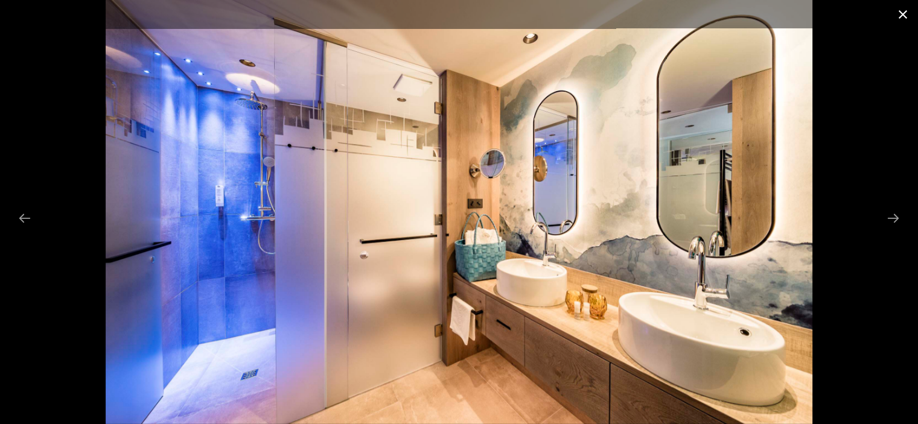
click at [905, 19] on button "Close gallery" at bounding box center [903, 14] width 30 height 28
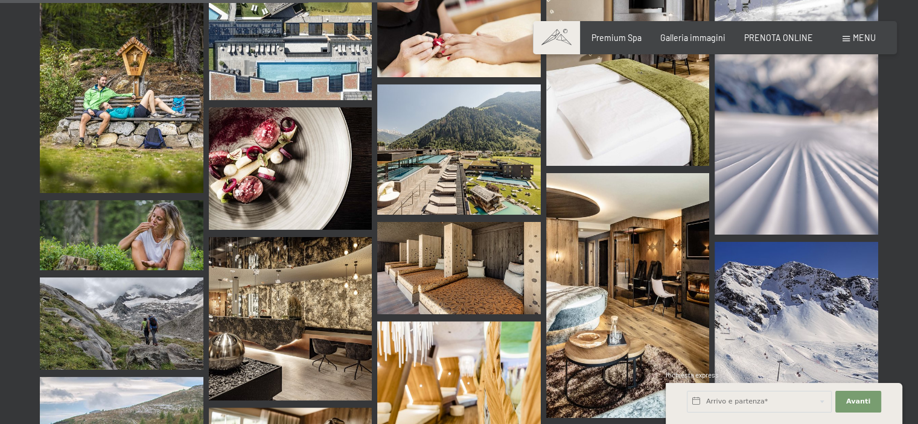
scroll to position [5706, 0]
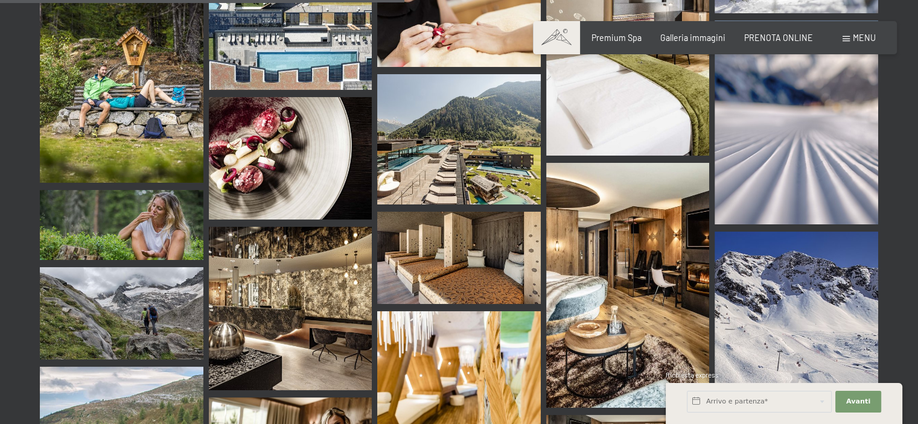
click at [656, 211] on img at bounding box center [628, 285] width 164 height 245
